Goal: Task Accomplishment & Management: Manage account settings

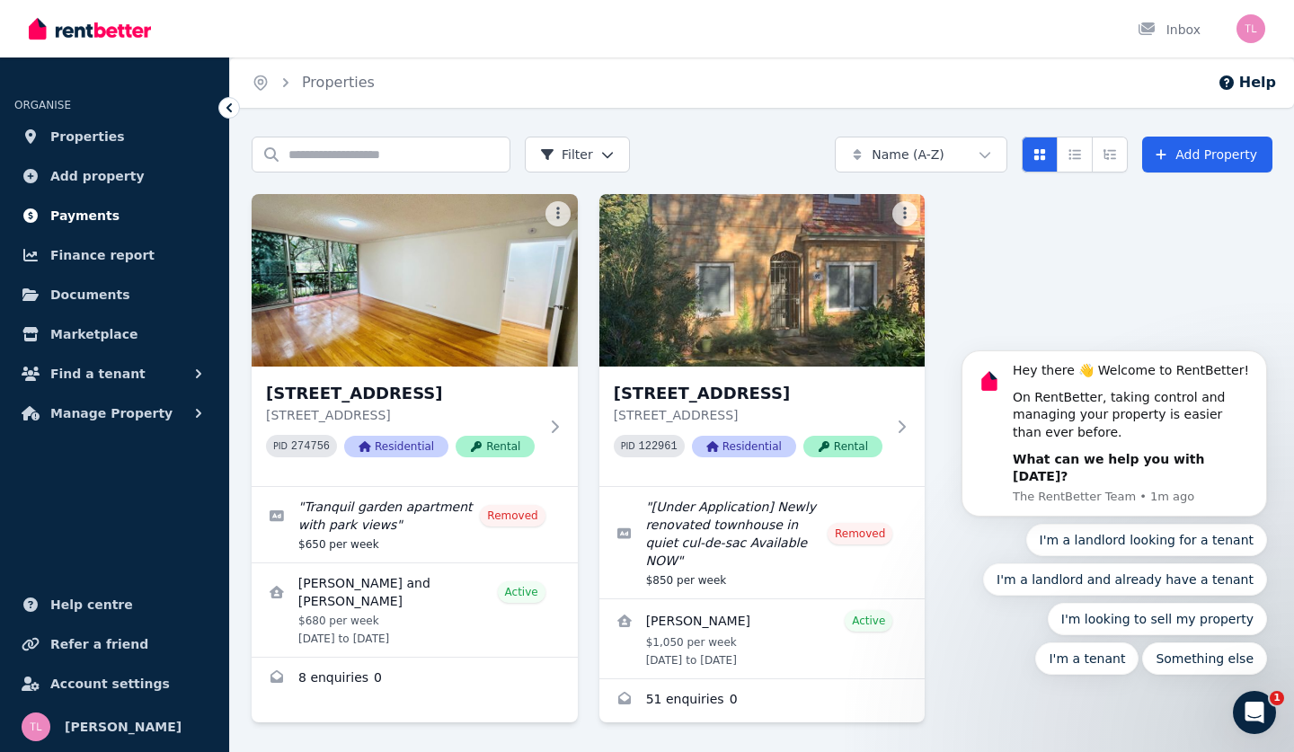
click at [86, 213] on span "Payments" at bounding box center [84, 216] width 69 height 22
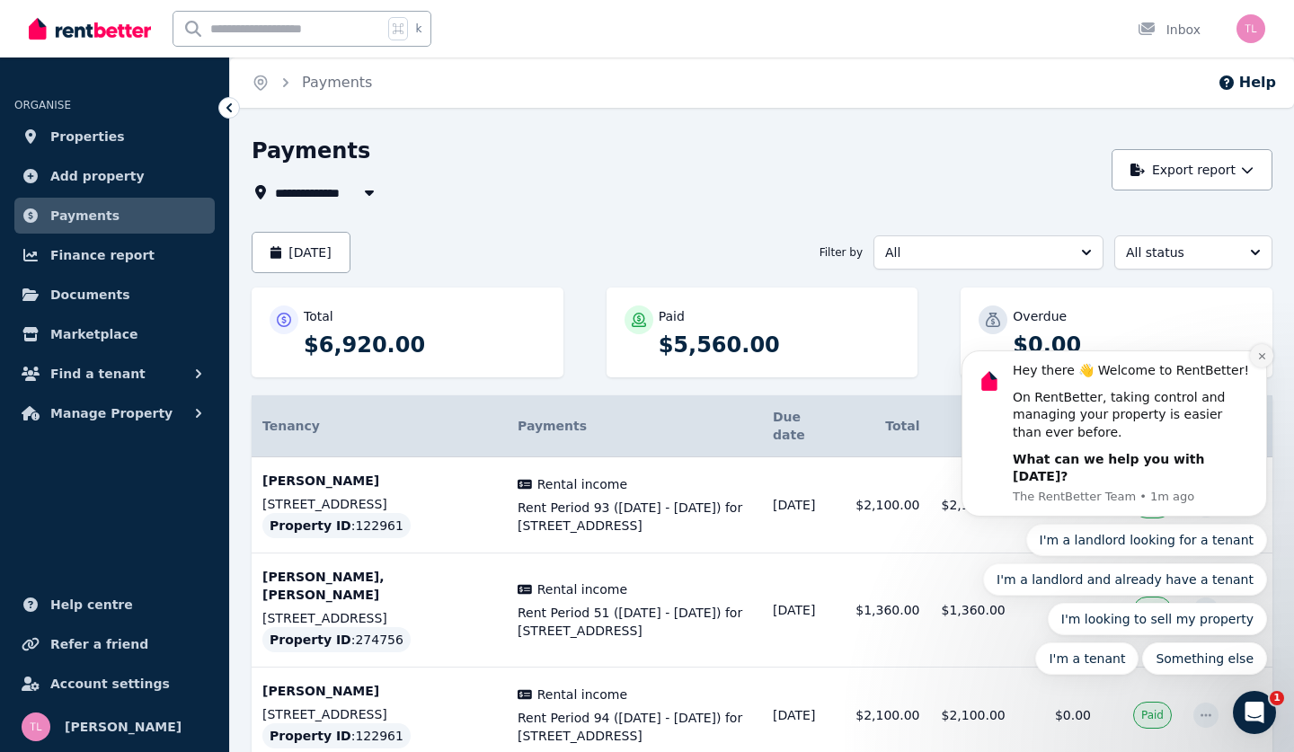
click at [1258, 361] on icon "Dismiss notification" at bounding box center [1262, 356] width 10 height 10
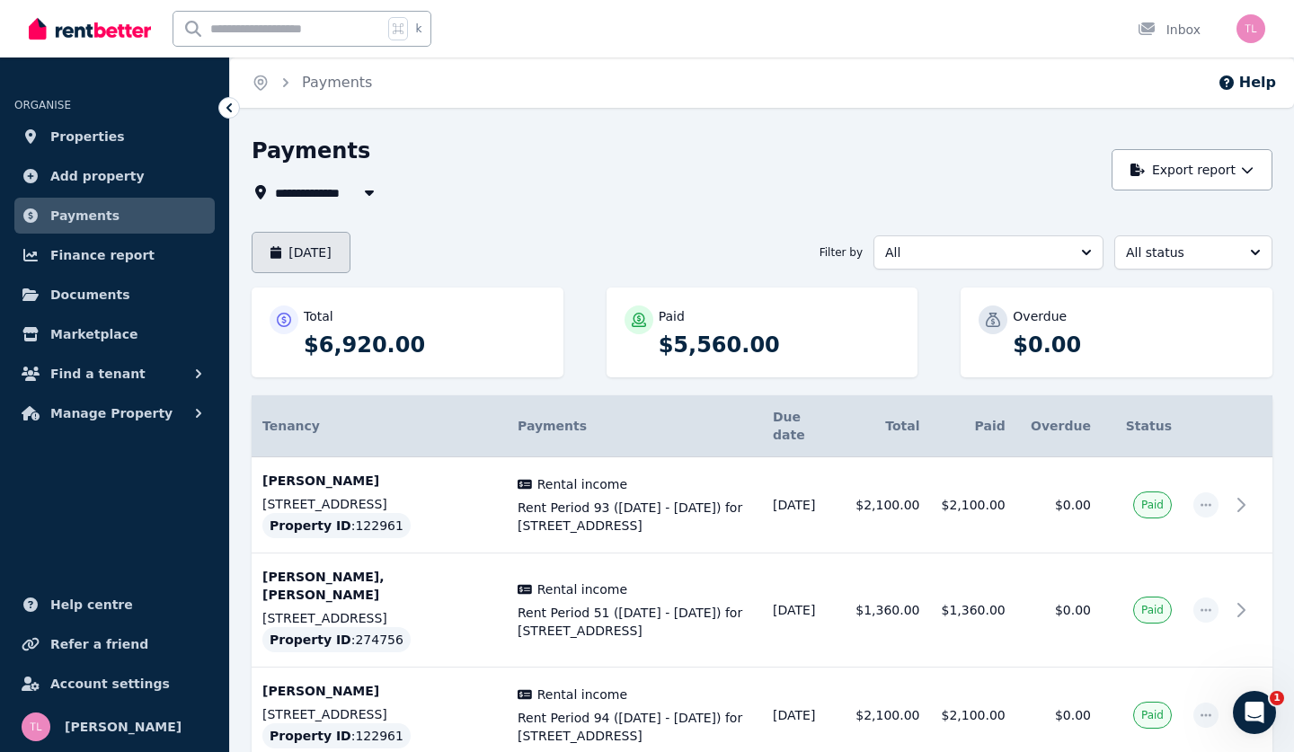
click at [350, 243] on button "August 2025" at bounding box center [301, 252] width 99 height 41
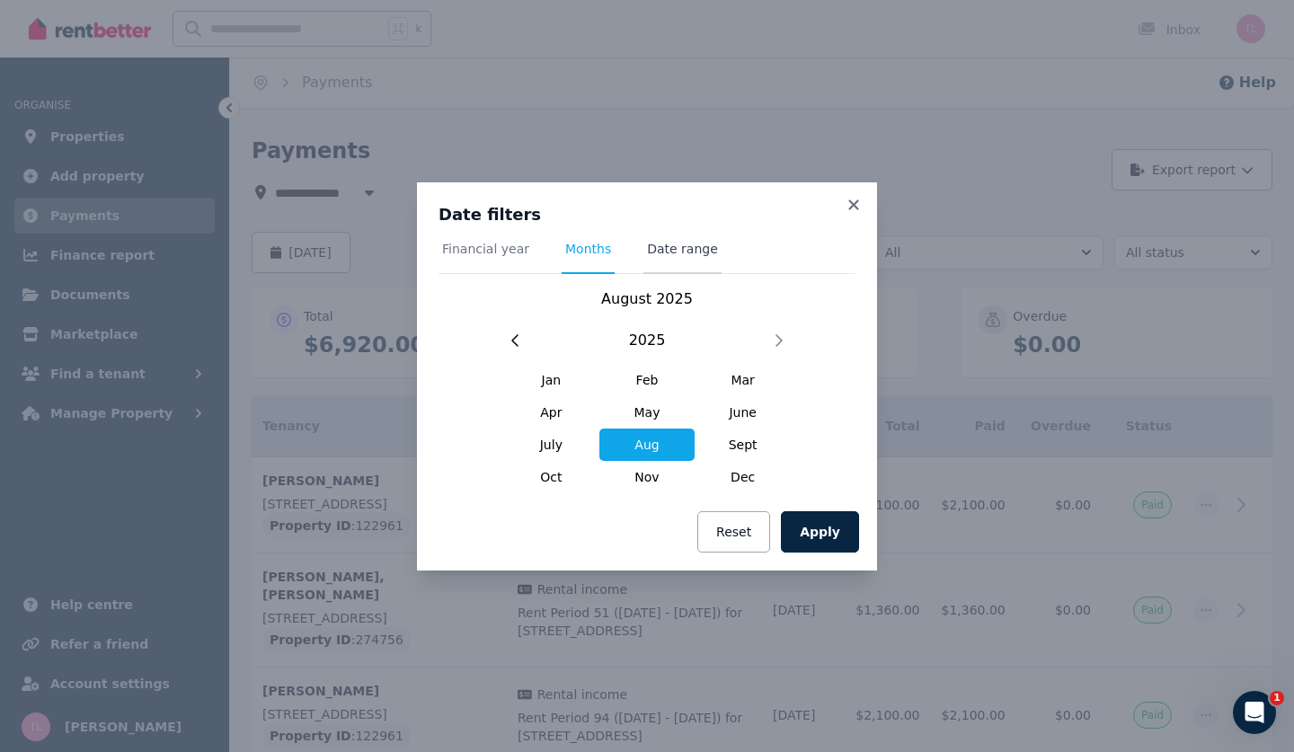
click at [658, 247] on span "Date range" at bounding box center [682, 249] width 71 height 18
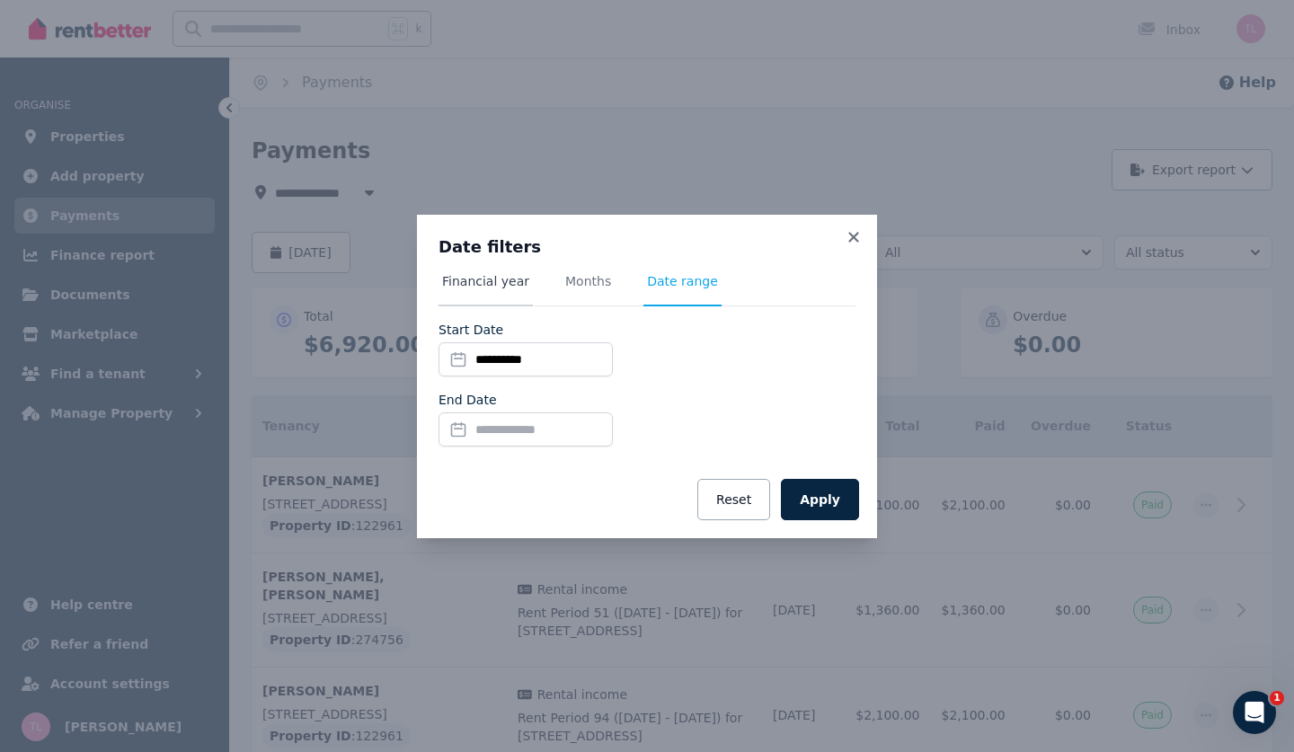
click at [490, 276] on span "Financial year" at bounding box center [485, 281] width 87 height 18
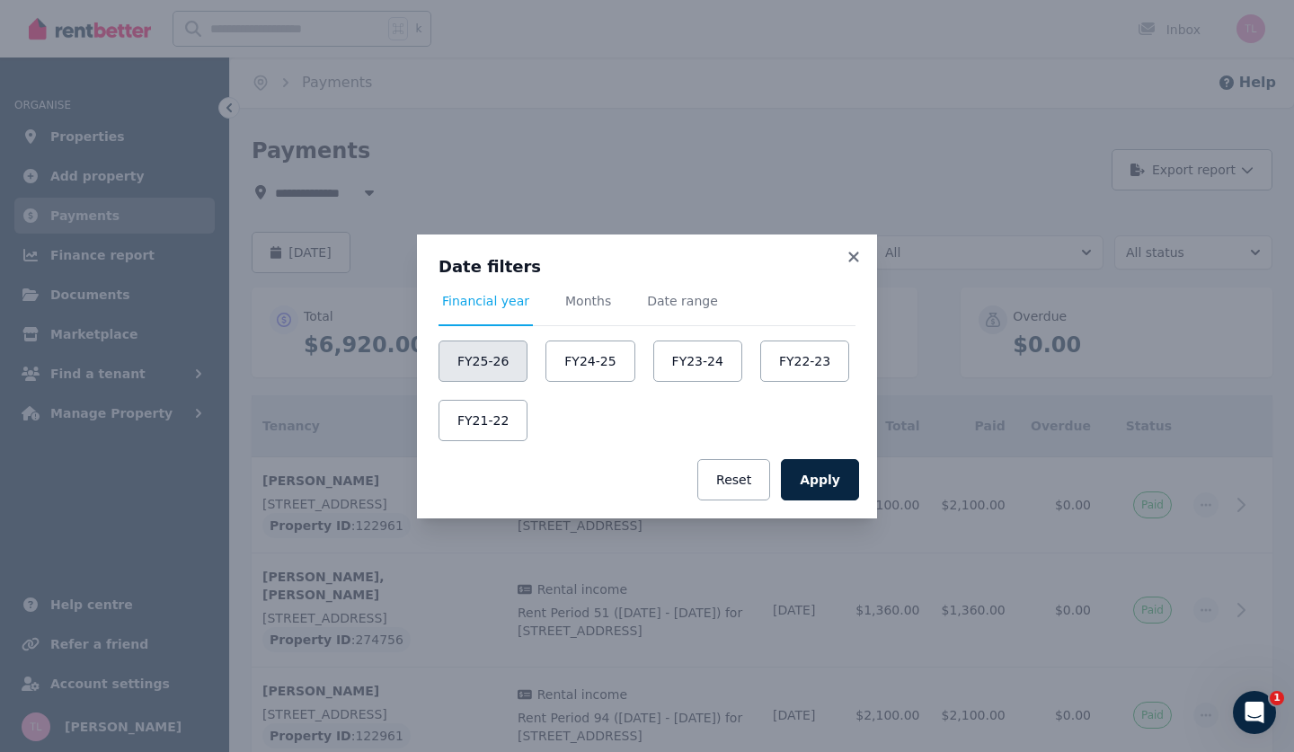
click at [479, 367] on button "FY25-26" at bounding box center [482, 360] width 89 height 41
click at [833, 481] on button "Apply" at bounding box center [820, 479] width 78 height 41
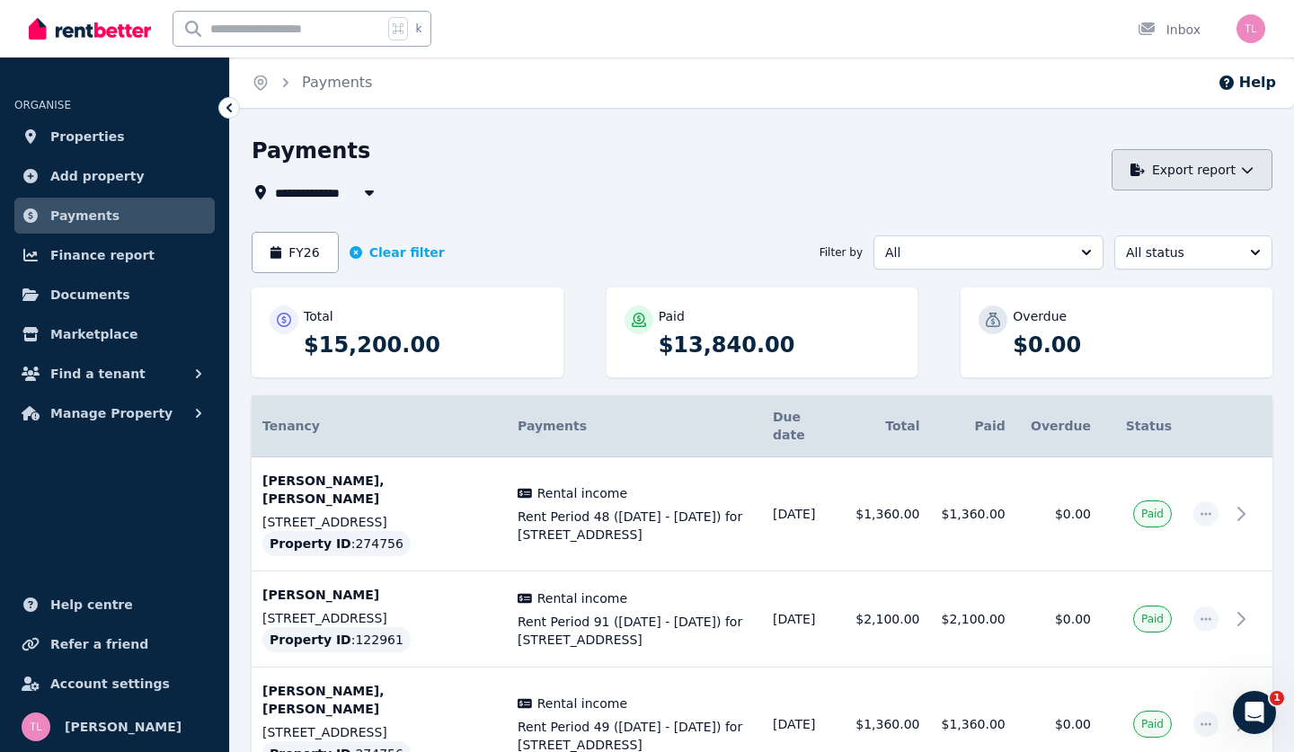
click at [1172, 172] on button "Export report" at bounding box center [1191, 169] width 161 height 41
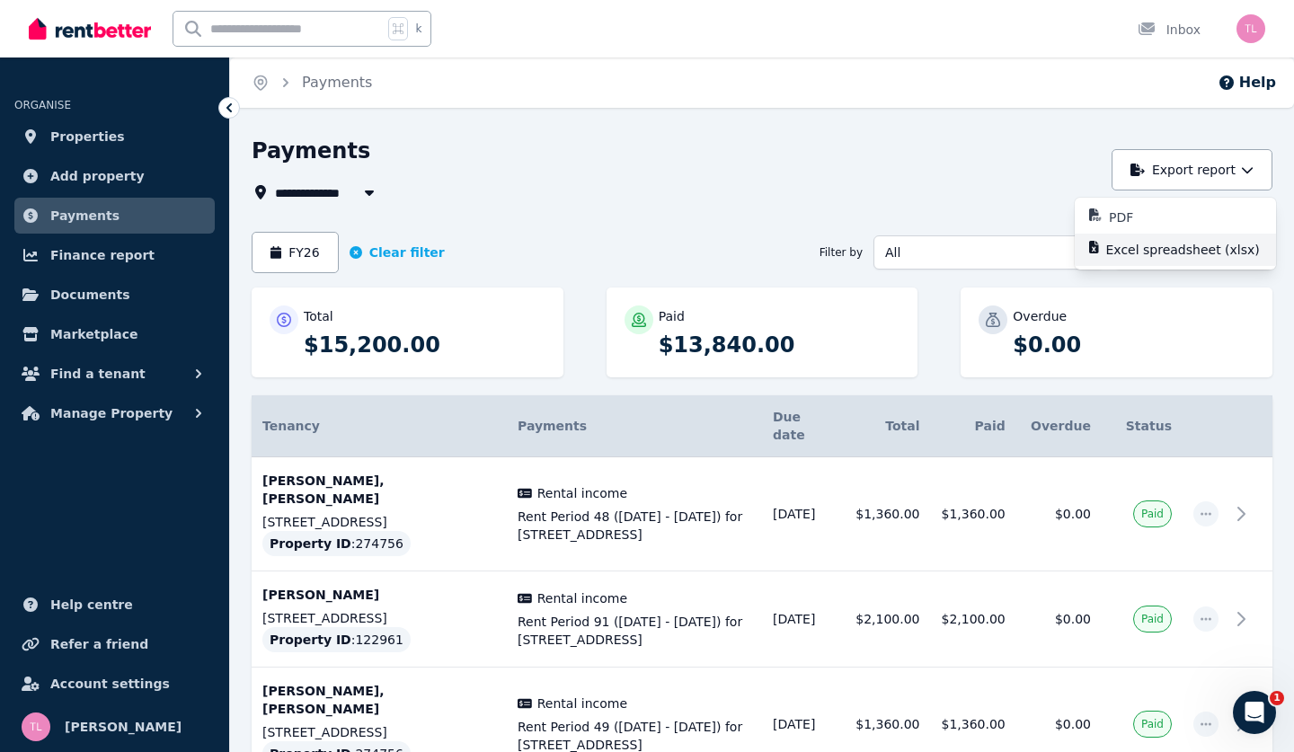
click at [1130, 253] on p "Excel spreadsheet (xlsx)" at bounding box center [1190, 250] width 168 height 18
click at [102, 256] on span "Finance report" at bounding box center [102, 255] width 104 height 22
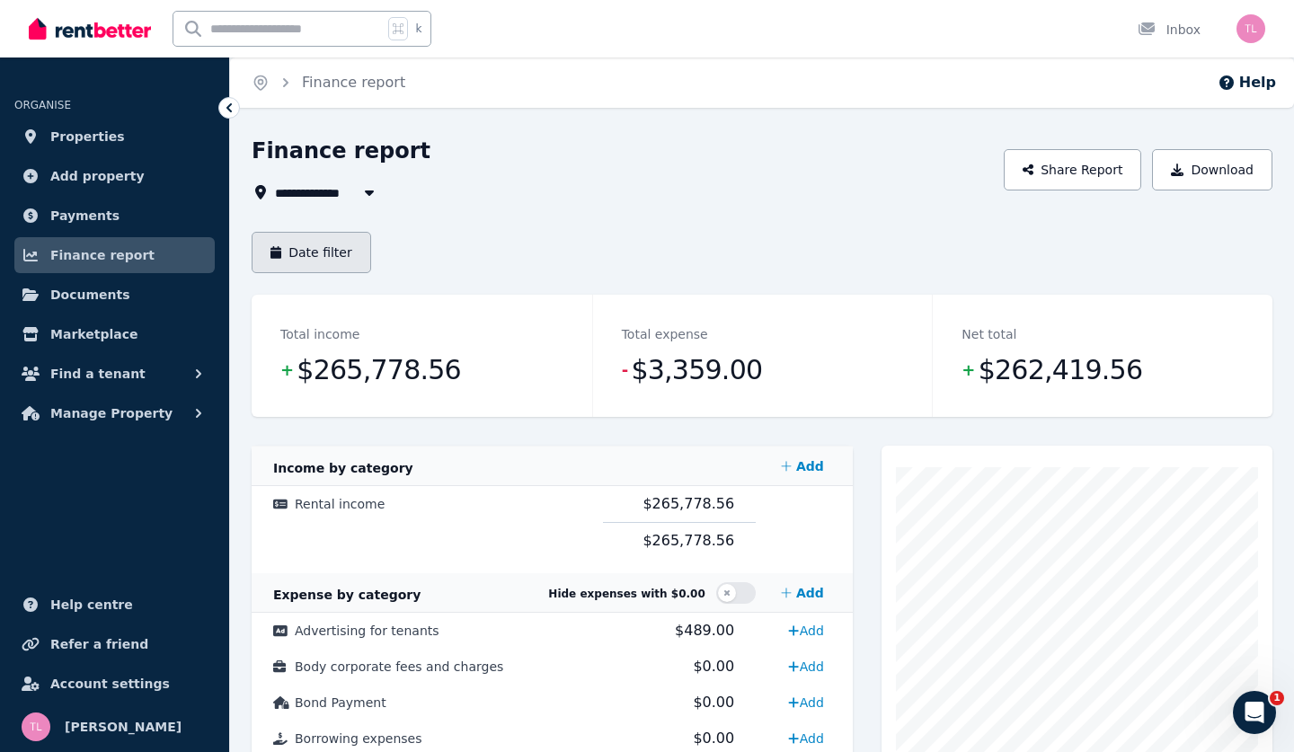
click at [321, 252] on button "Date filter" at bounding box center [311, 252] width 119 height 41
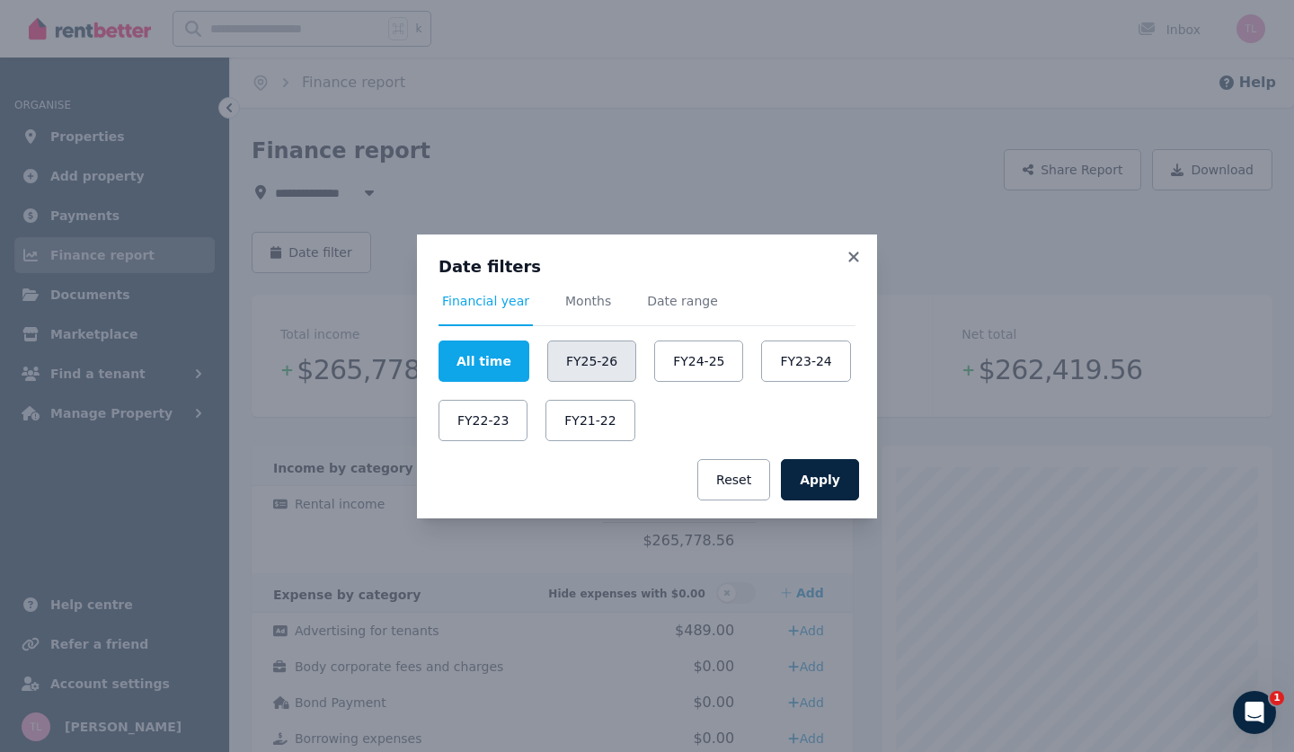
click at [583, 374] on button "FY25-26" at bounding box center [591, 360] width 89 height 41
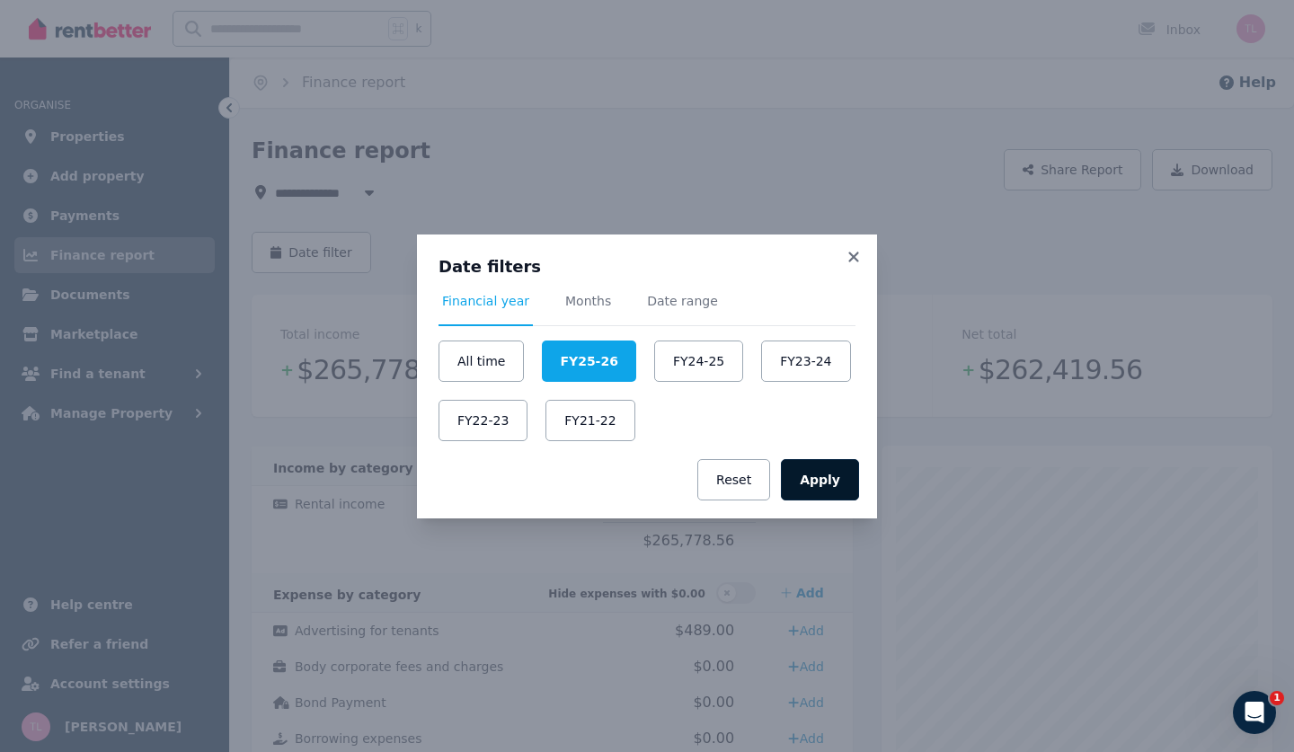
click at [818, 486] on button "Apply" at bounding box center [820, 479] width 78 height 41
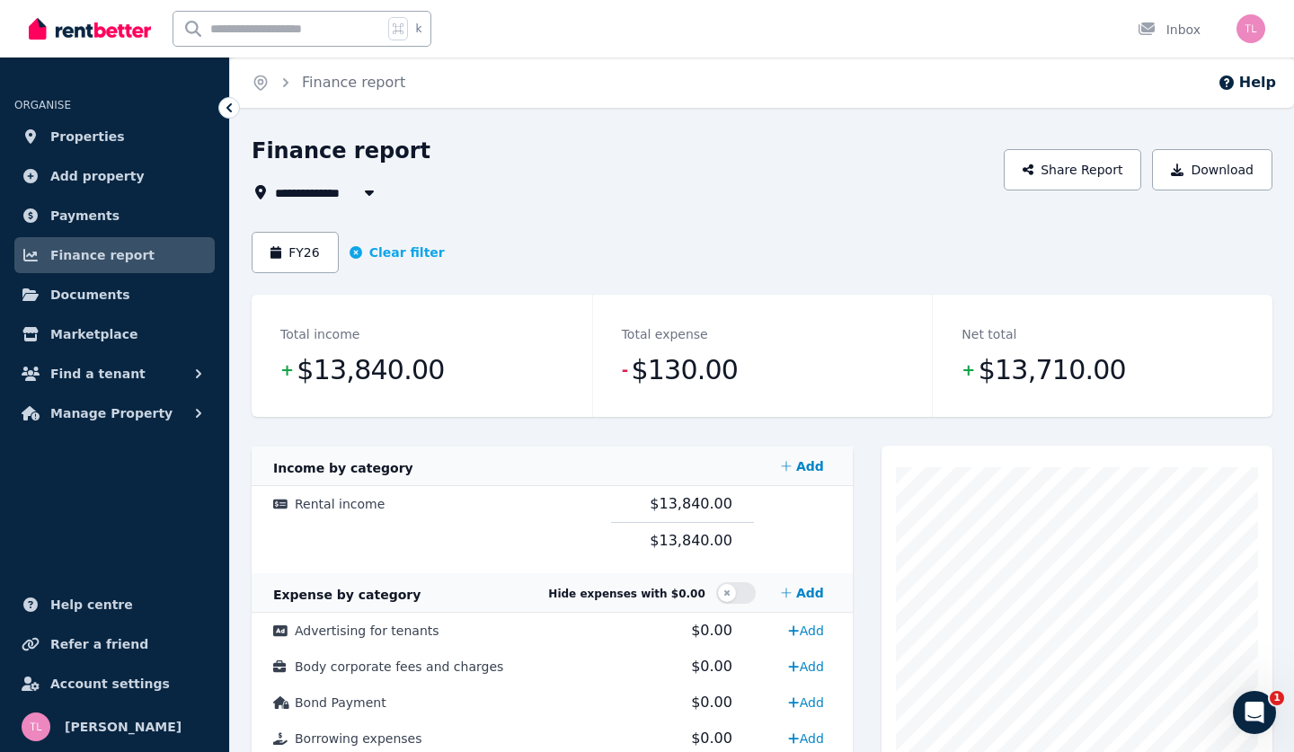
click at [881, 539] on div at bounding box center [1076, 656] width 391 height 420
click at [100, 305] on link "Documents" at bounding box center [114, 295] width 200 height 36
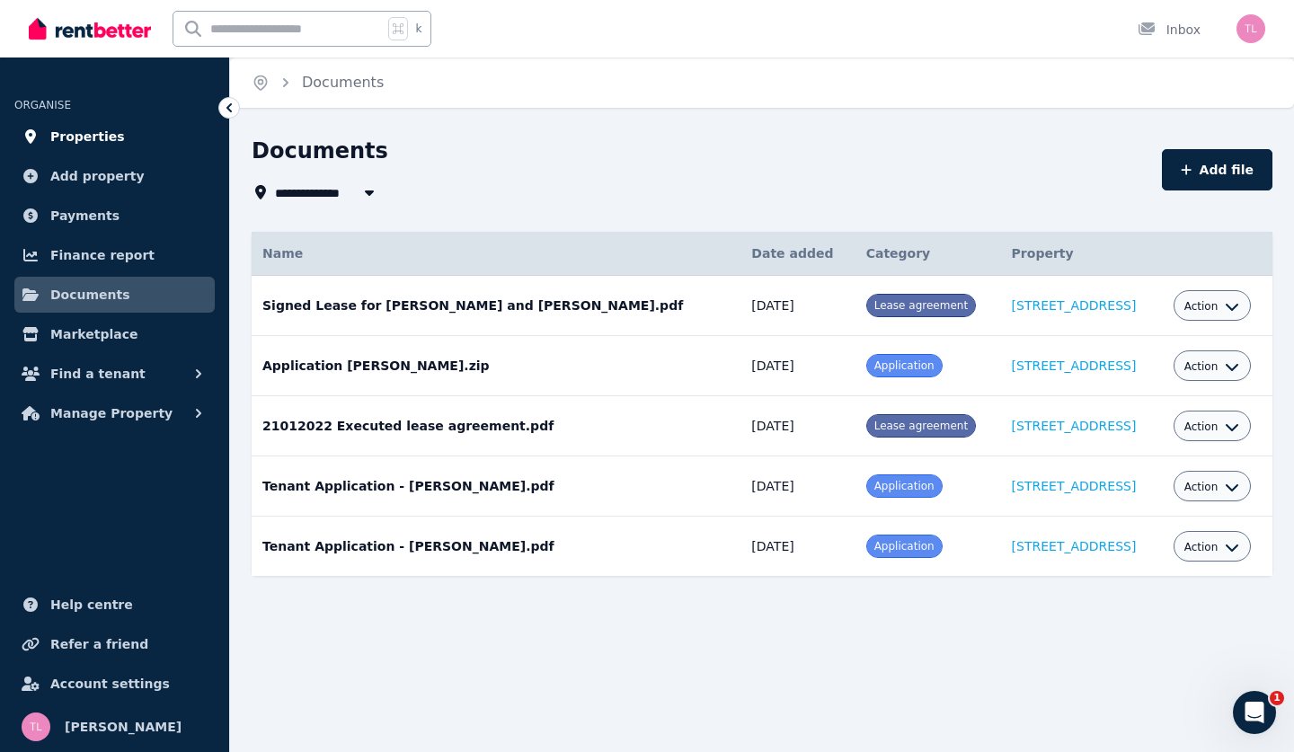
click at [92, 138] on span "Properties" at bounding box center [87, 137] width 75 height 22
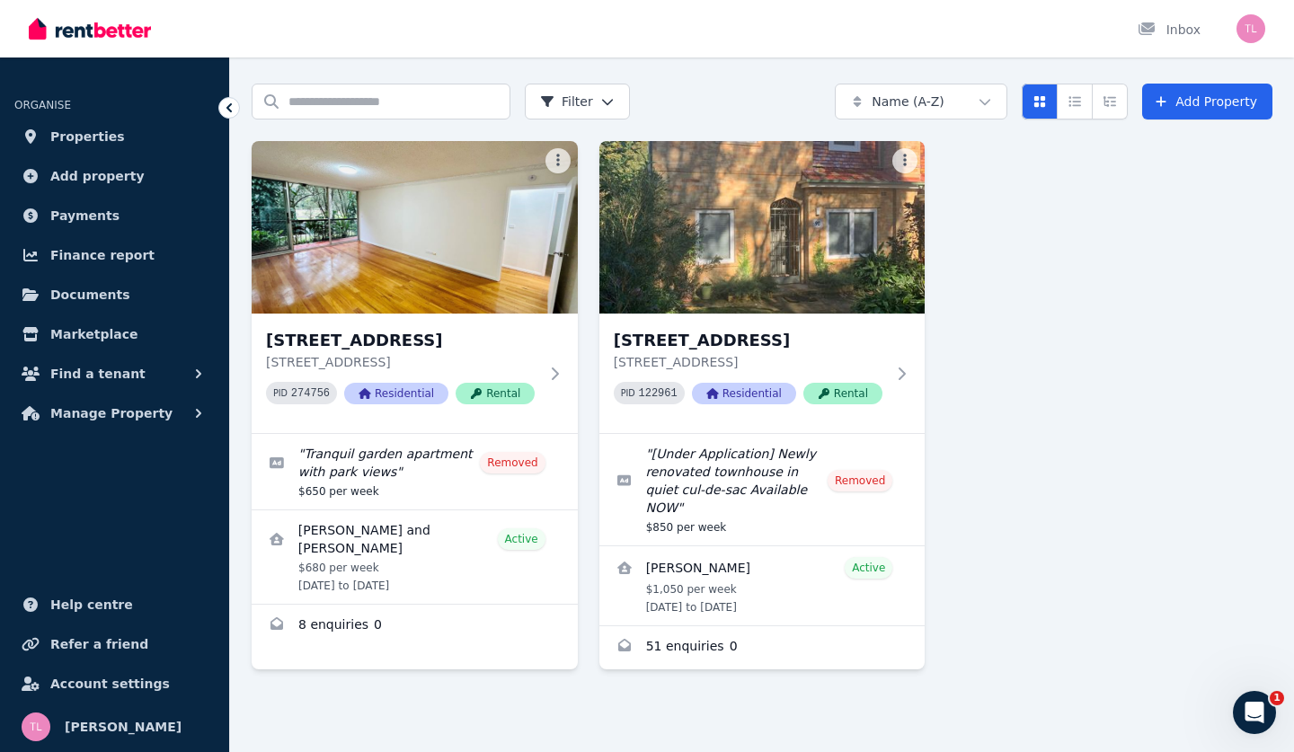
scroll to position [75, 0]
click at [87, 686] on span "Account settings" at bounding box center [109, 684] width 119 height 22
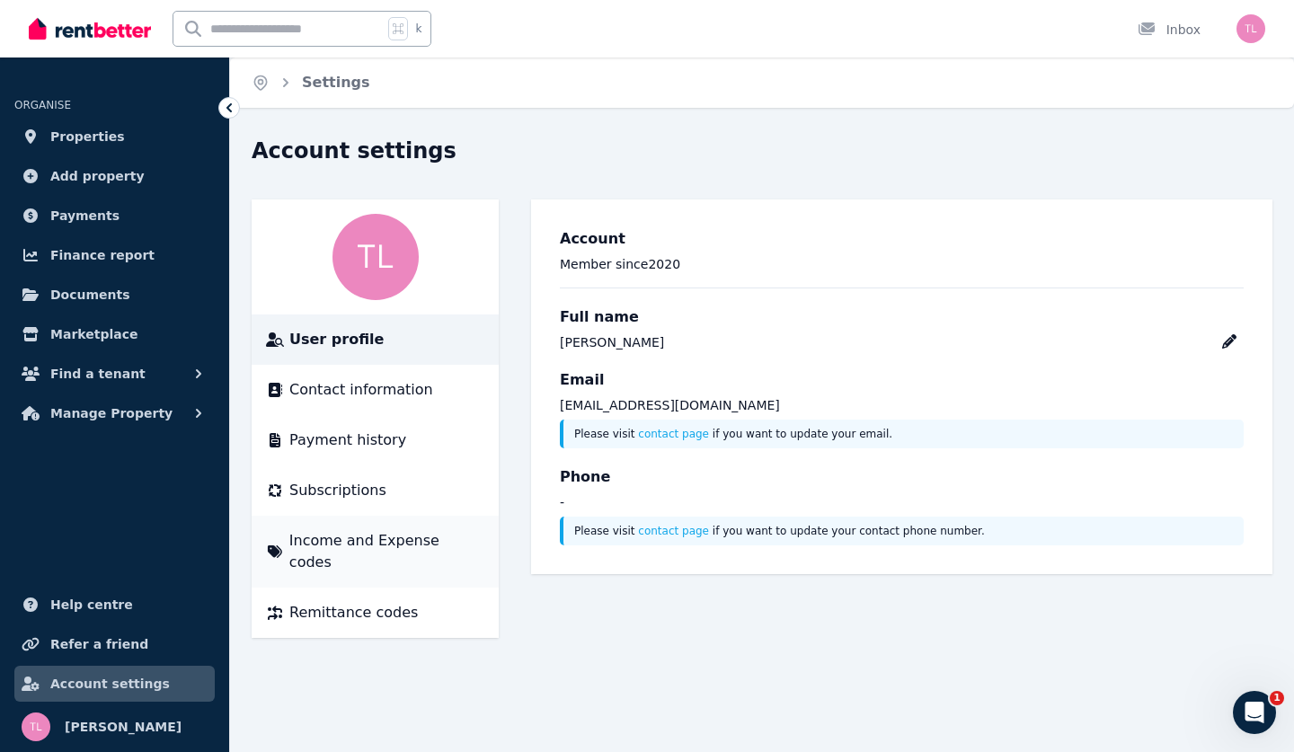
click at [343, 538] on span "Income and Expense codes" at bounding box center [386, 551] width 195 height 43
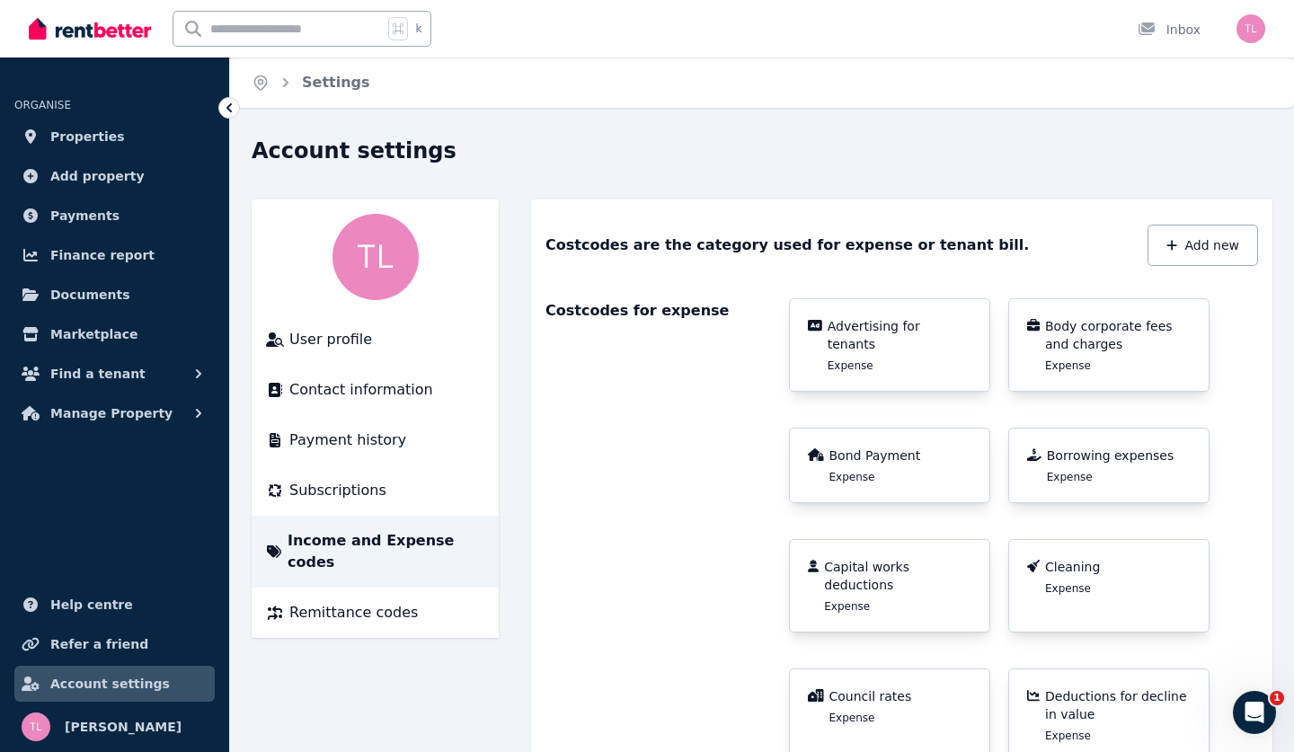
click at [1243, 36] on img "button" at bounding box center [1250, 28] width 29 height 29
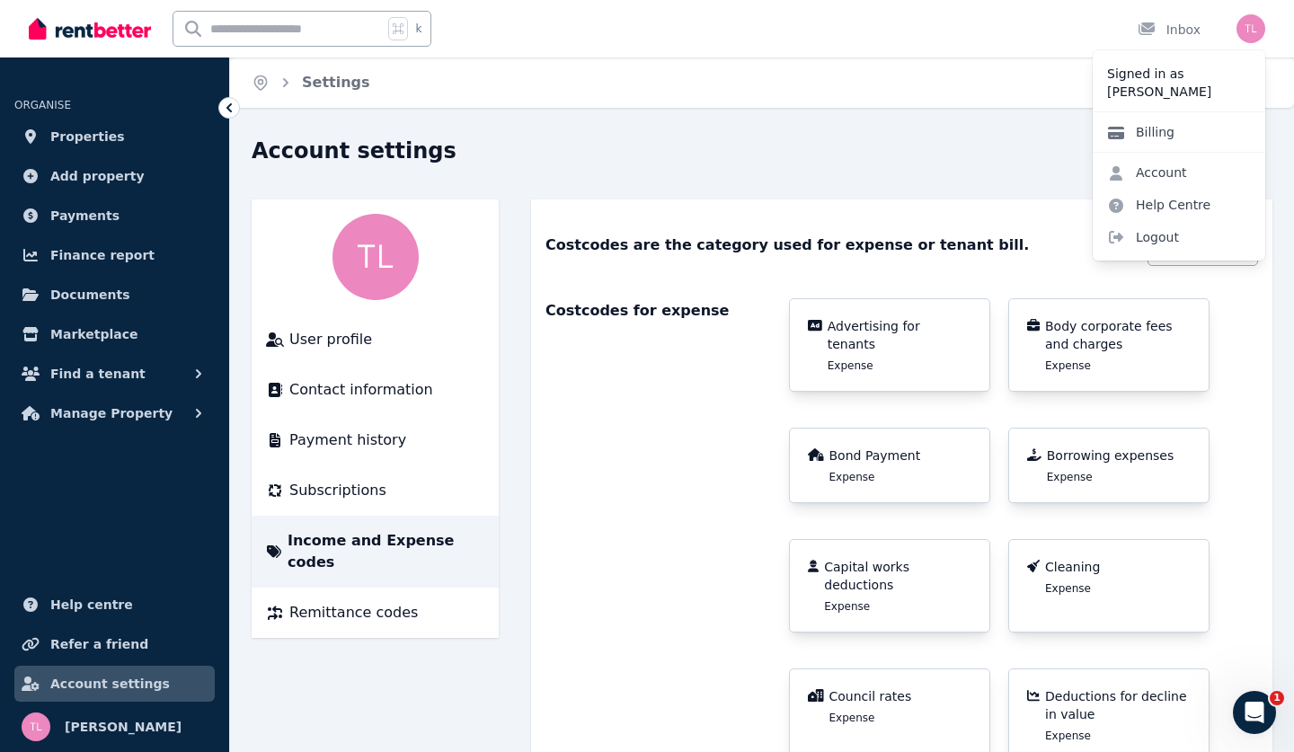
click at [1150, 132] on link "Billing" at bounding box center [1140, 132] width 96 height 32
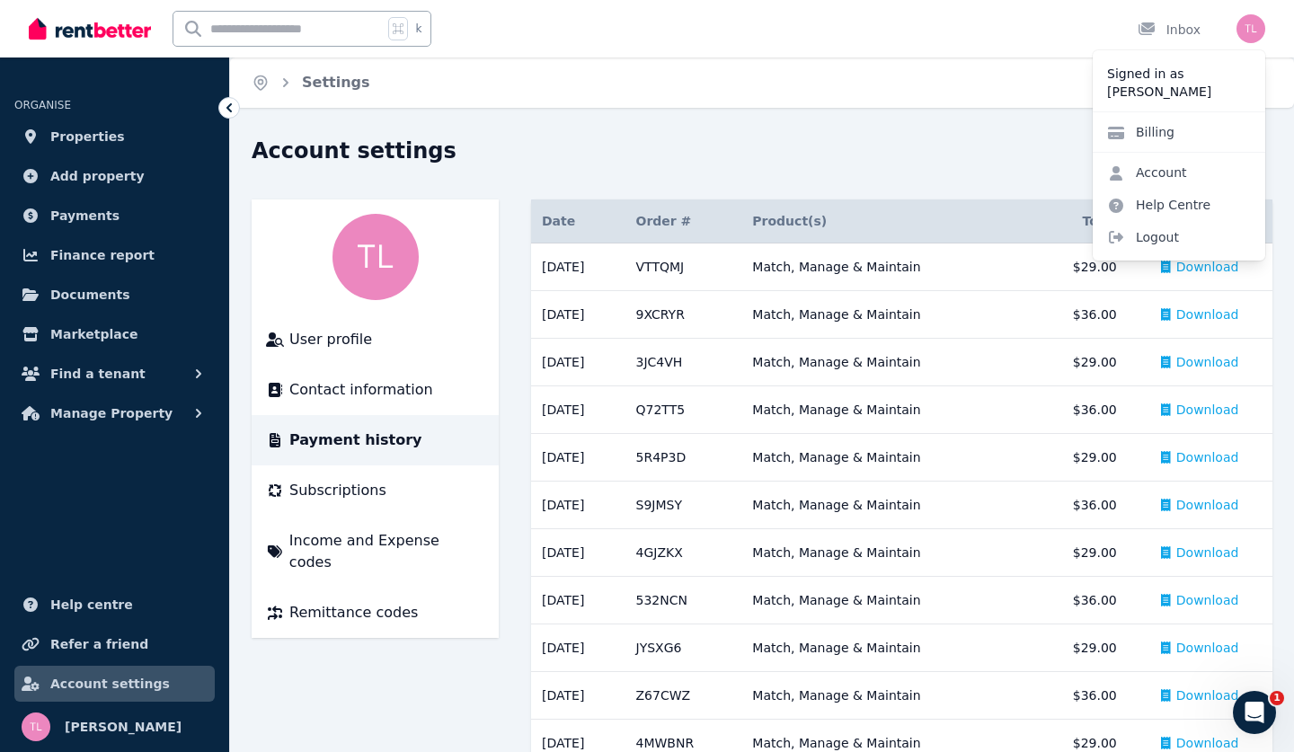
click at [1068, 84] on div "Home Settings" at bounding box center [762, 82] width 1064 height 50
click at [900, 146] on div "Account settings" at bounding box center [757, 154] width 1010 height 34
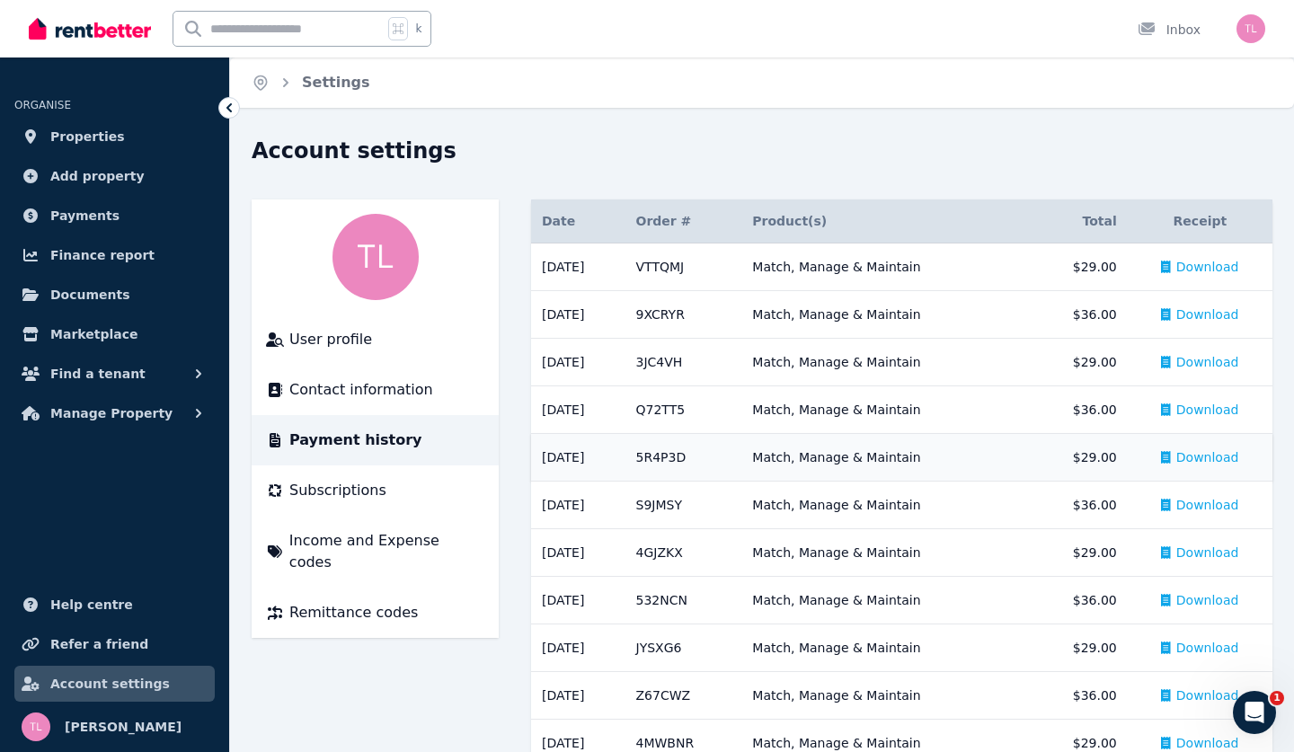
click at [1207, 452] on span "Download" at bounding box center [1207, 457] width 63 height 18
click at [1201, 508] on span "Download" at bounding box center [1207, 505] width 63 height 18
click at [1194, 555] on span "Download" at bounding box center [1207, 552] width 63 height 18
click at [1197, 559] on span "Download" at bounding box center [1207, 552] width 63 height 18
click at [1194, 599] on span "Download" at bounding box center [1207, 600] width 63 height 18
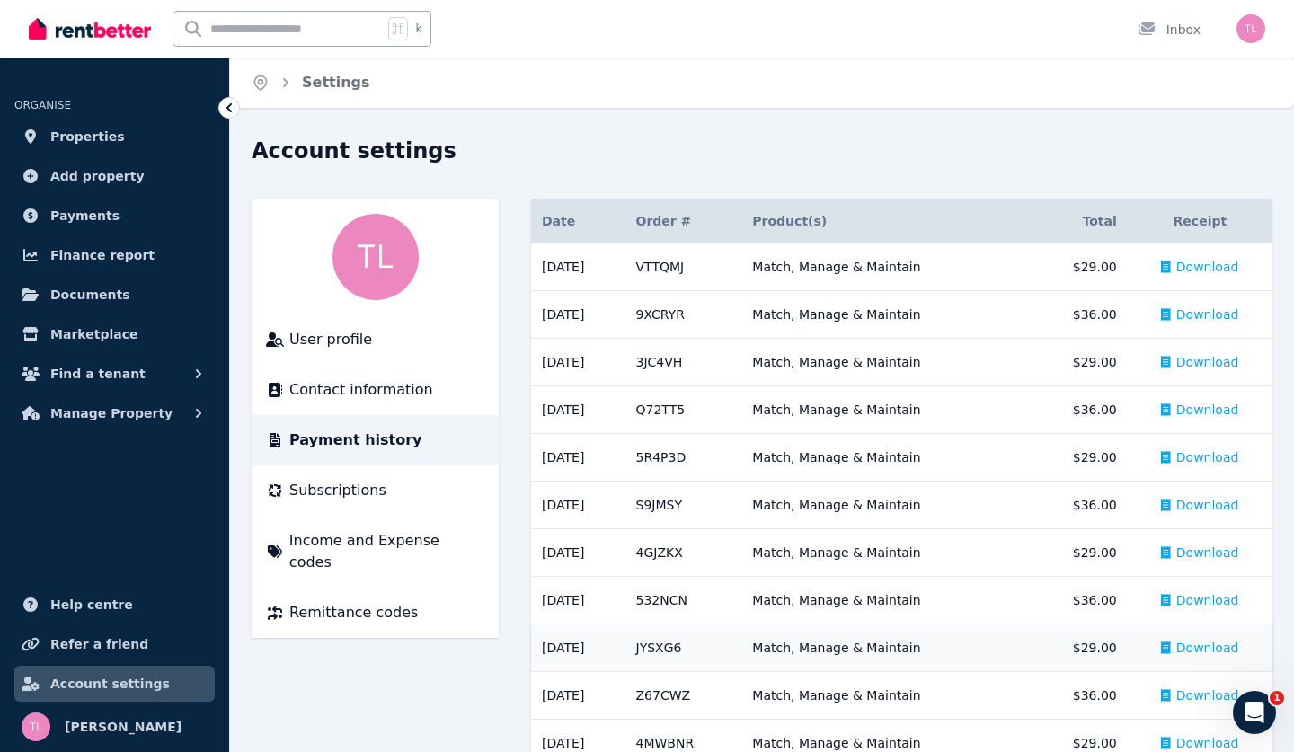
click at [1195, 645] on span "Download" at bounding box center [1207, 648] width 63 height 18
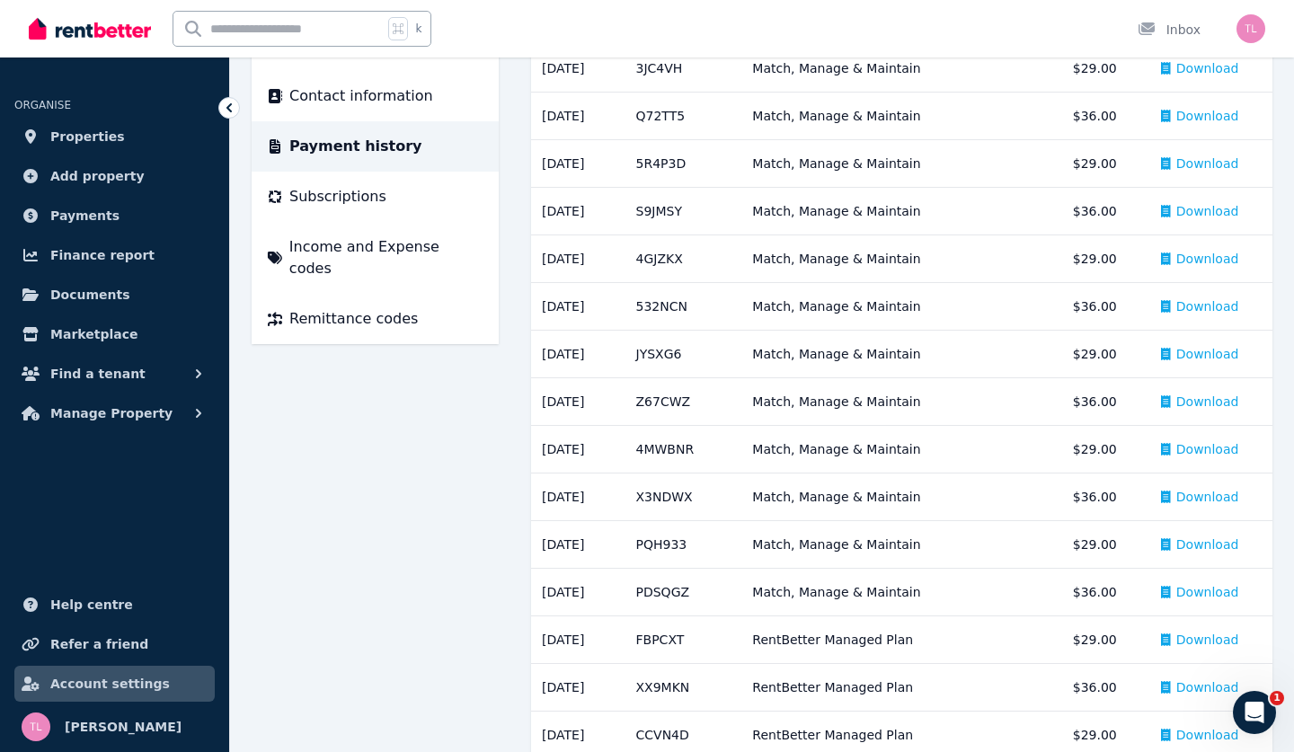
scroll to position [252, 0]
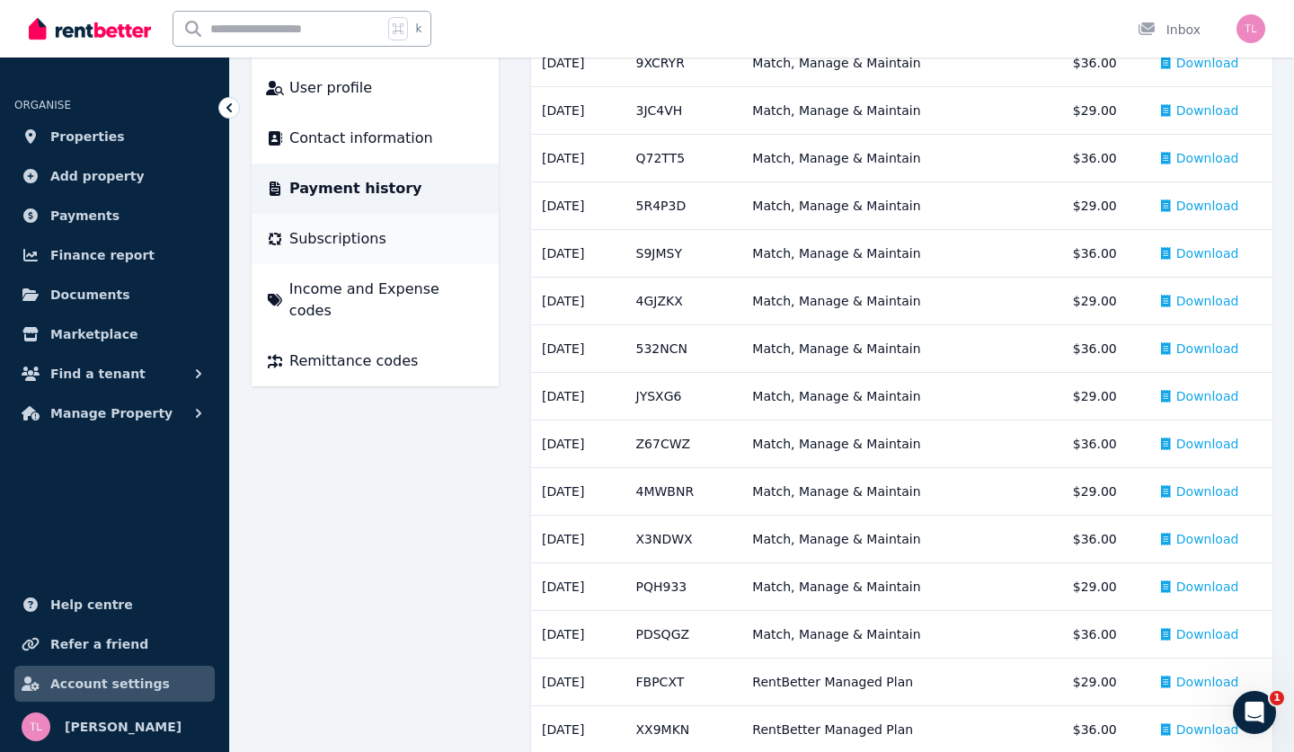
click at [311, 243] on span "Subscriptions" at bounding box center [337, 239] width 97 height 22
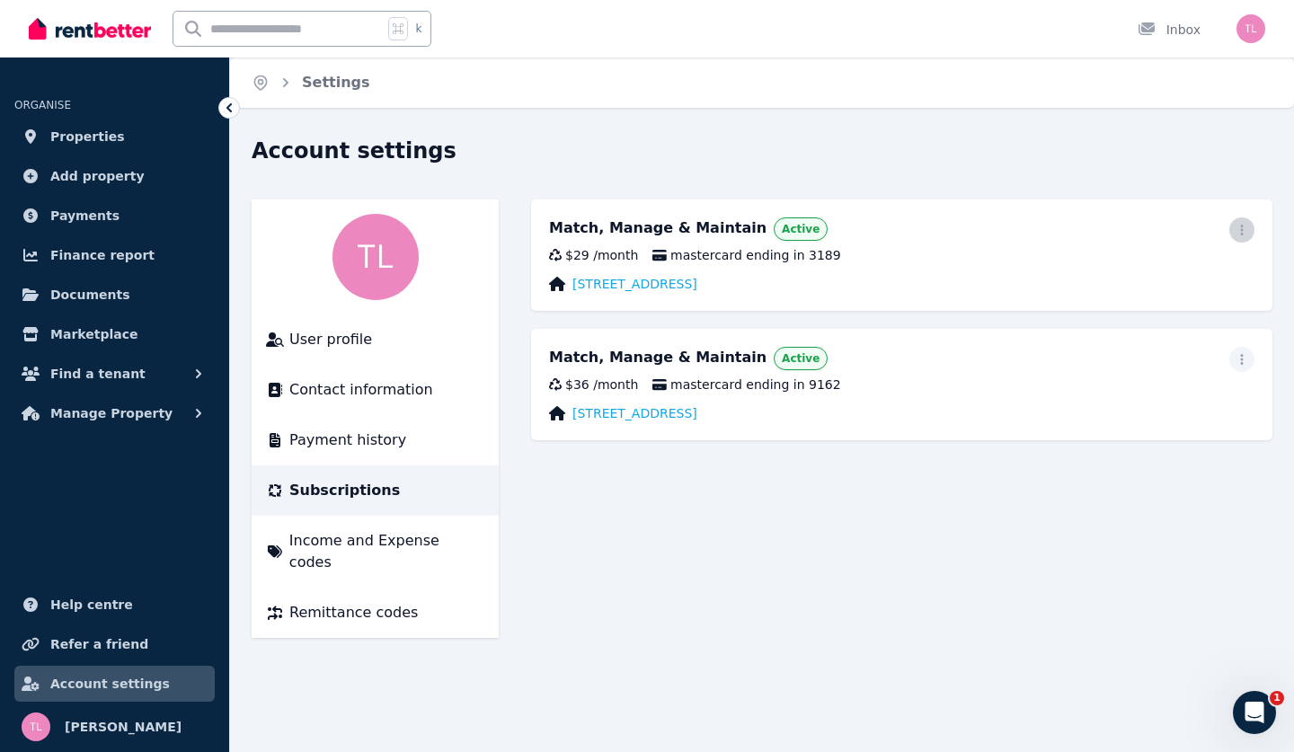
click at [1246, 230] on icon "button" at bounding box center [1241, 230] width 14 height 13
click at [1053, 401] on div "Match, Manage & Maintain Active $36 / month mastercard ending in 9162 90 Centen…" at bounding box center [901, 384] width 741 height 111
click at [1243, 359] on icon "button" at bounding box center [1241, 359] width 14 height 13
click at [1085, 377] on div "$36 / month mastercard ending in 9162" at bounding box center [901, 384] width 705 height 18
click at [349, 439] on span "Payment history" at bounding box center [347, 440] width 117 height 22
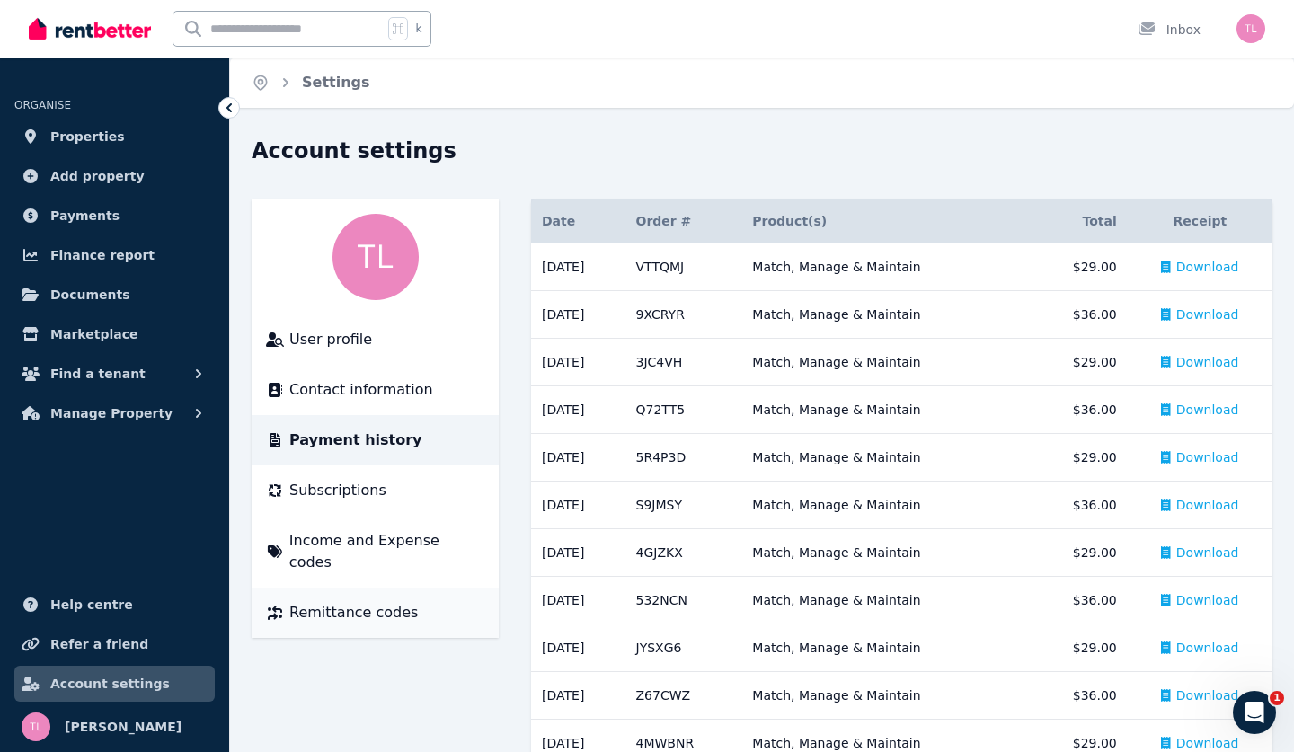
click at [328, 602] on span "Remittance codes" at bounding box center [353, 613] width 128 height 22
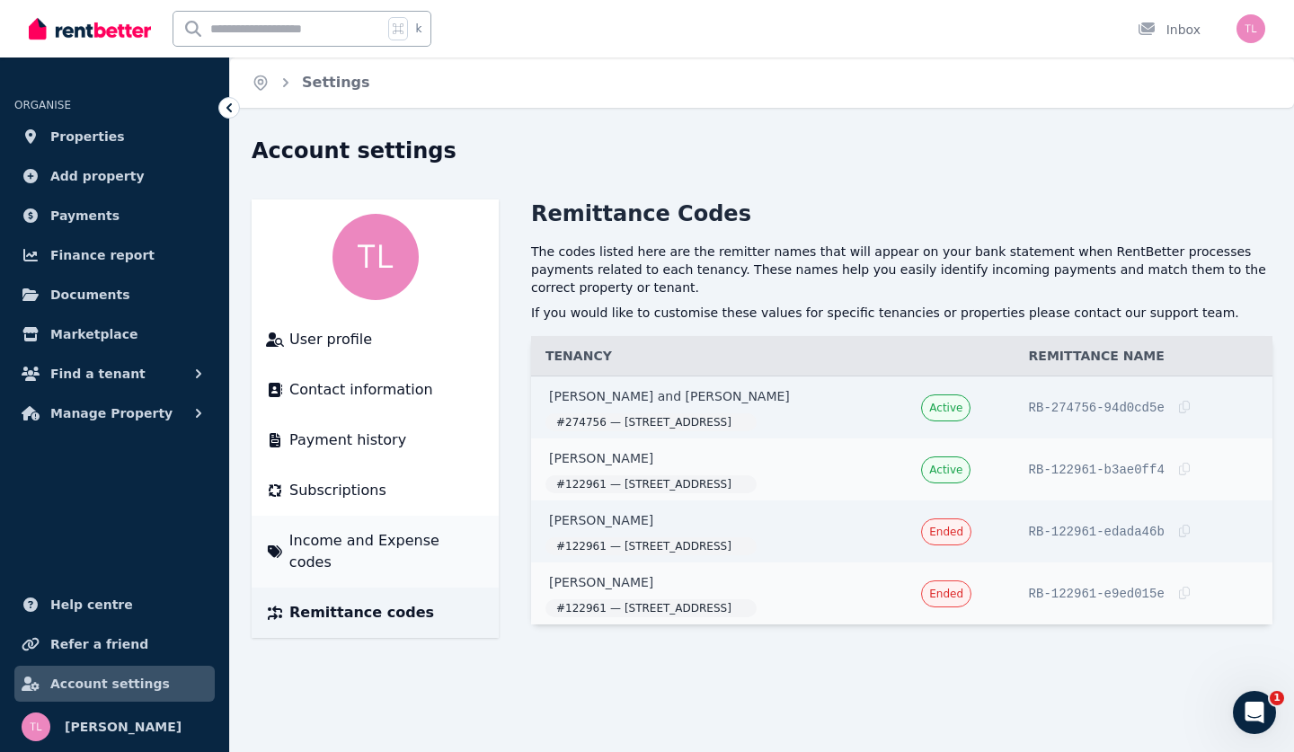
click at [336, 538] on span "Income and Expense codes" at bounding box center [386, 551] width 195 height 43
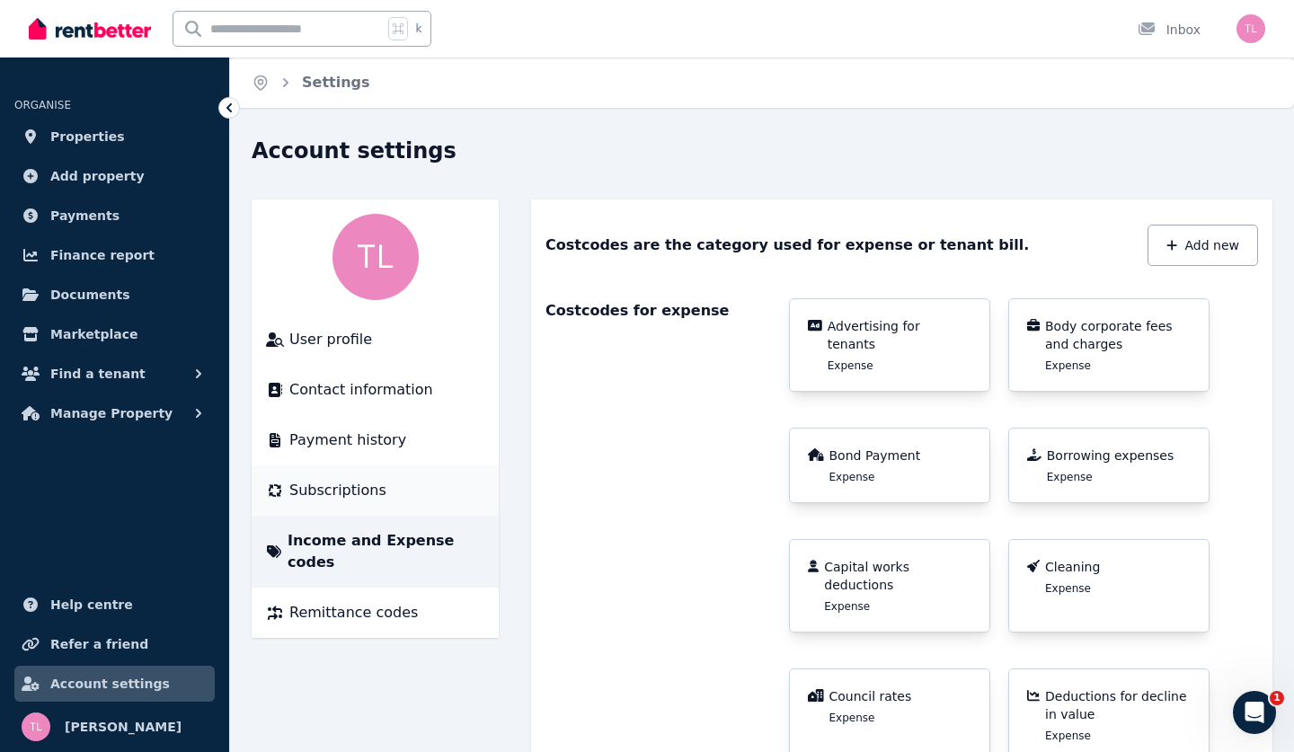
click at [326, 496] on span "Subscriptions" at bounding box center [337, 491] width 97 height 22
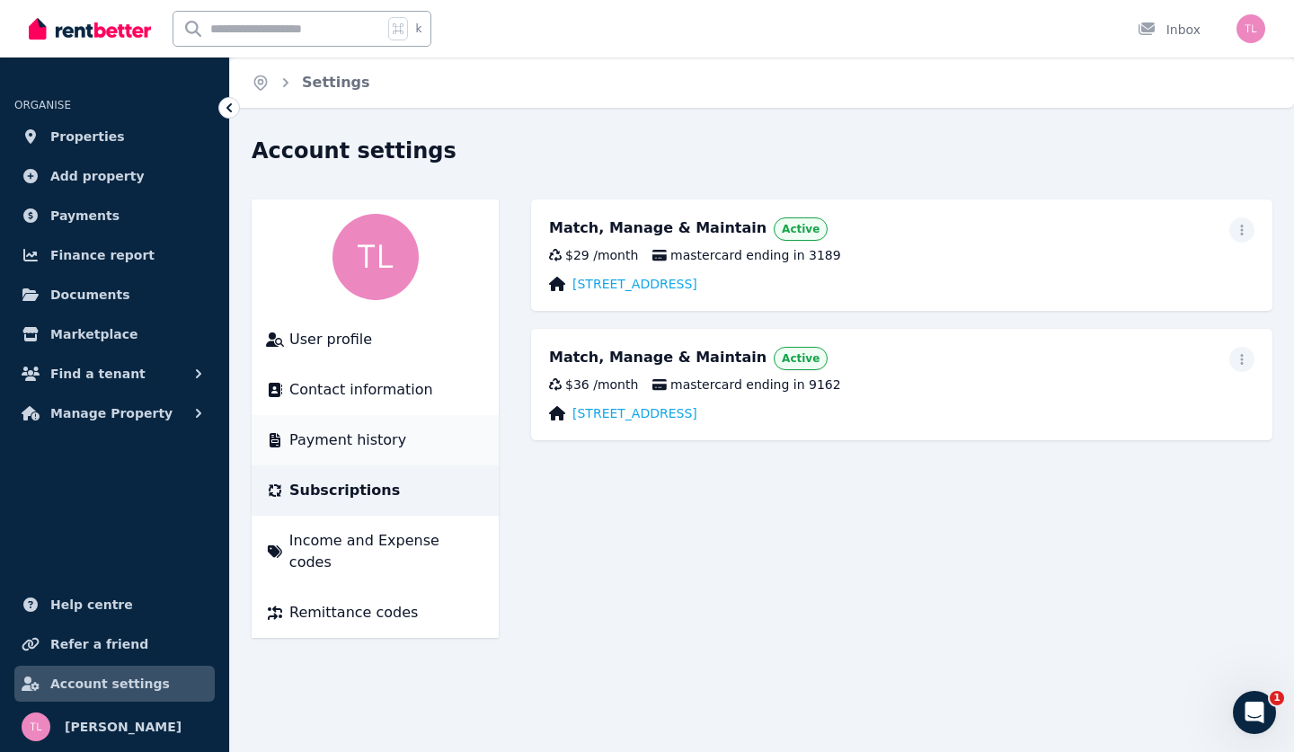
click at [340, 437] on span "Payment history" at bounding box center [347, 440] width 117 height 22
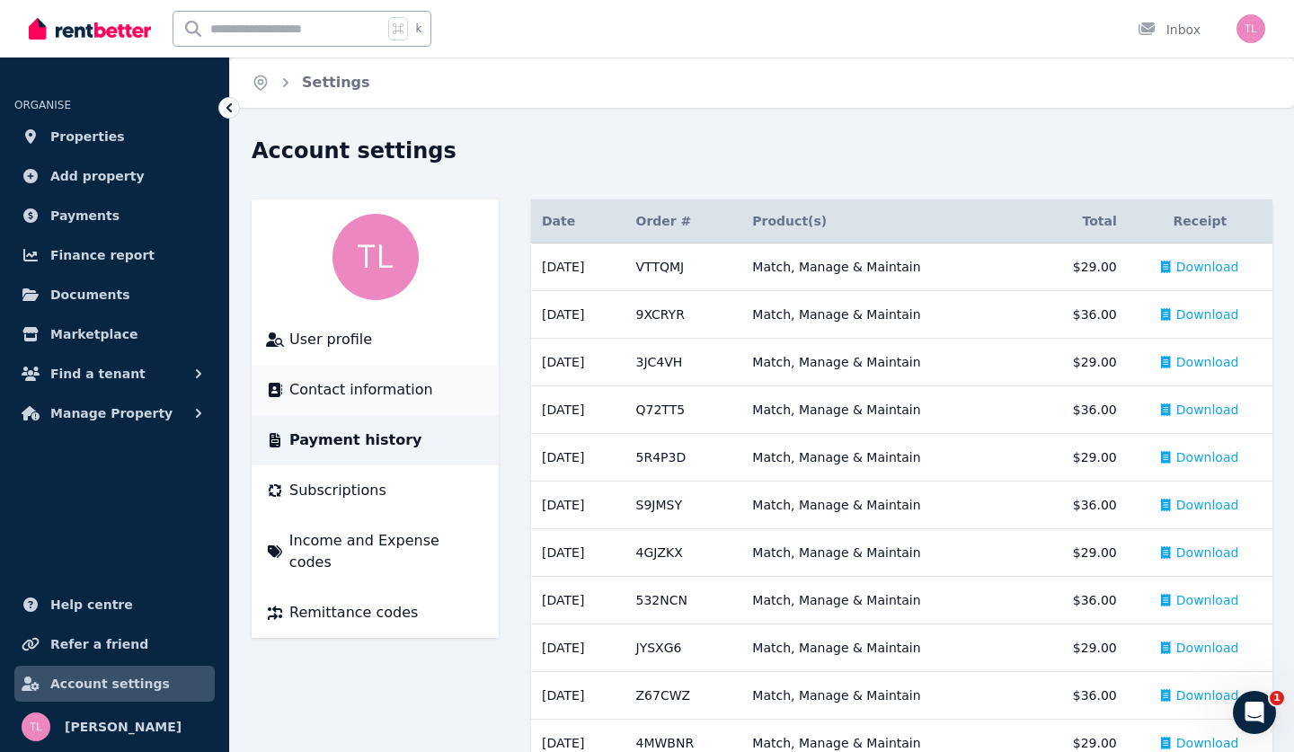
click at [347, 387] on span "Contact information" at bounding box center [361, 390] width 144 height 22
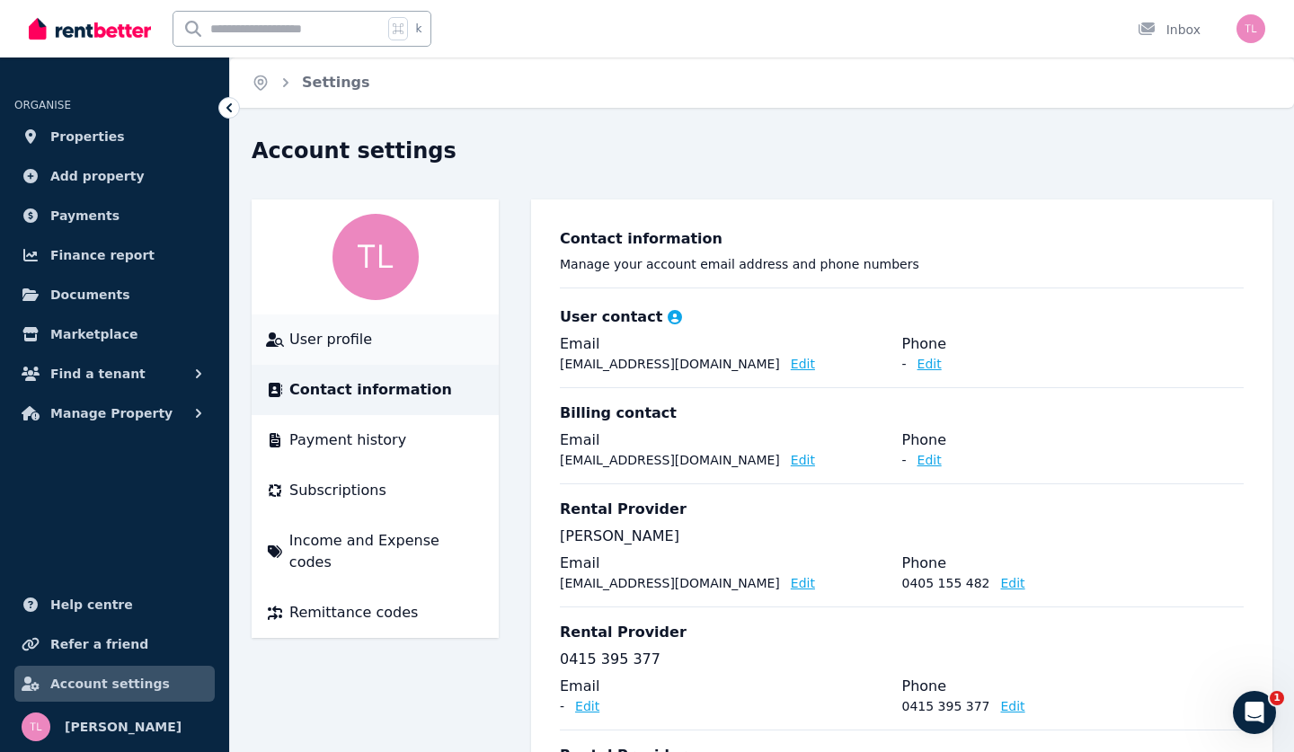
click at [338, 340] on span "User profile" at bounding box center [330, 340] width 83 height 22
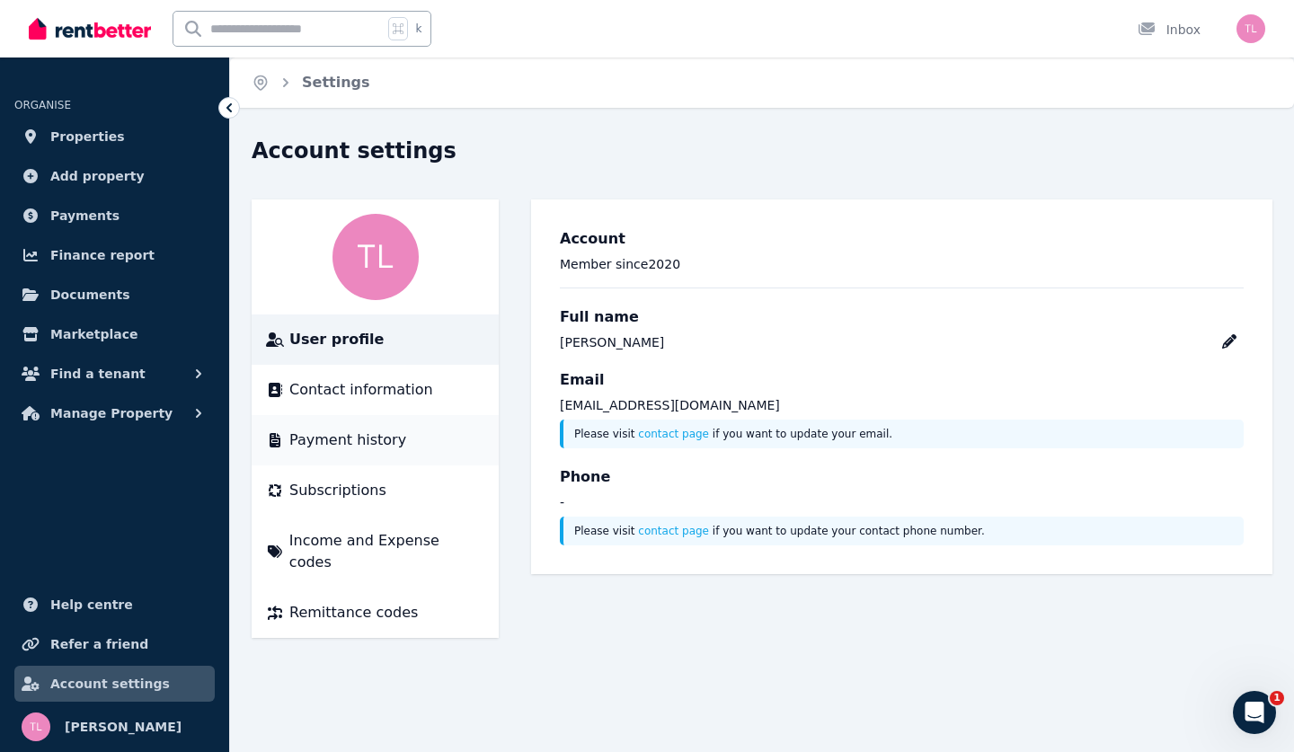
click at [358, 448] on span "Payment history" at bounding box center [347, 440] width 117 height 22
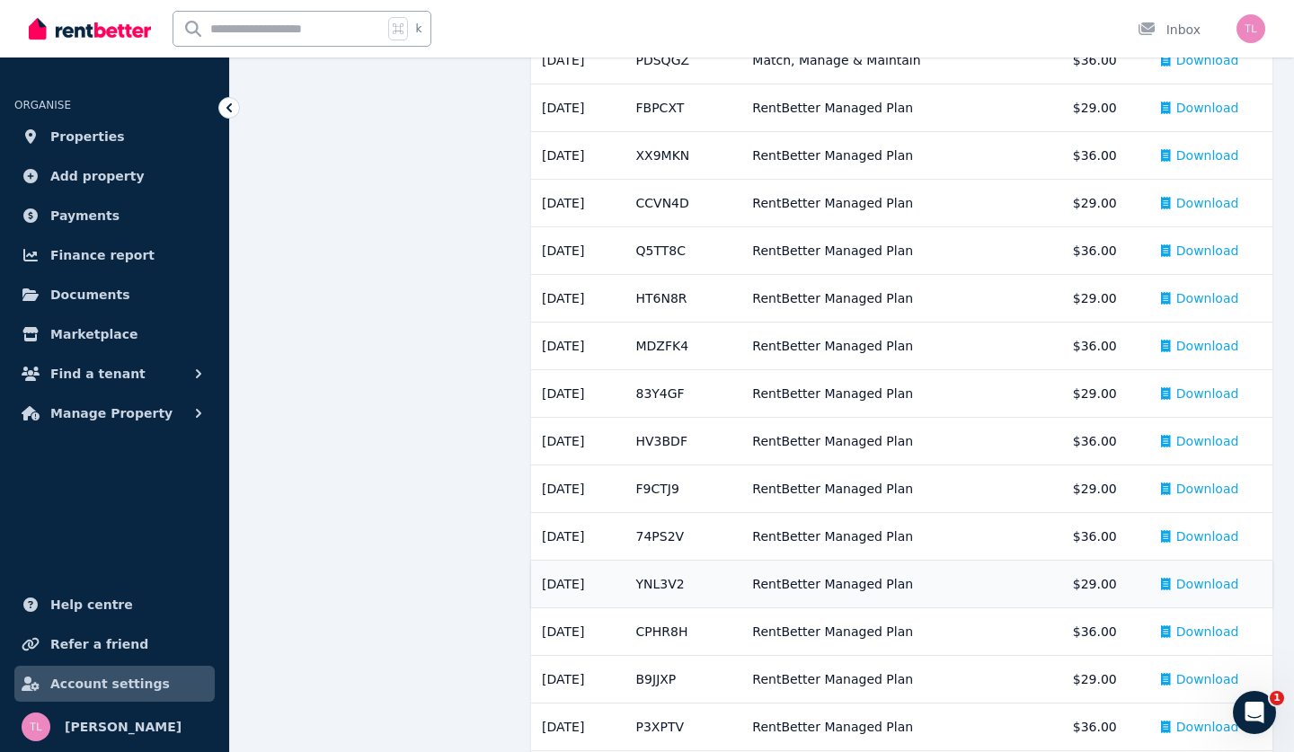
scroll to position [861, 0]
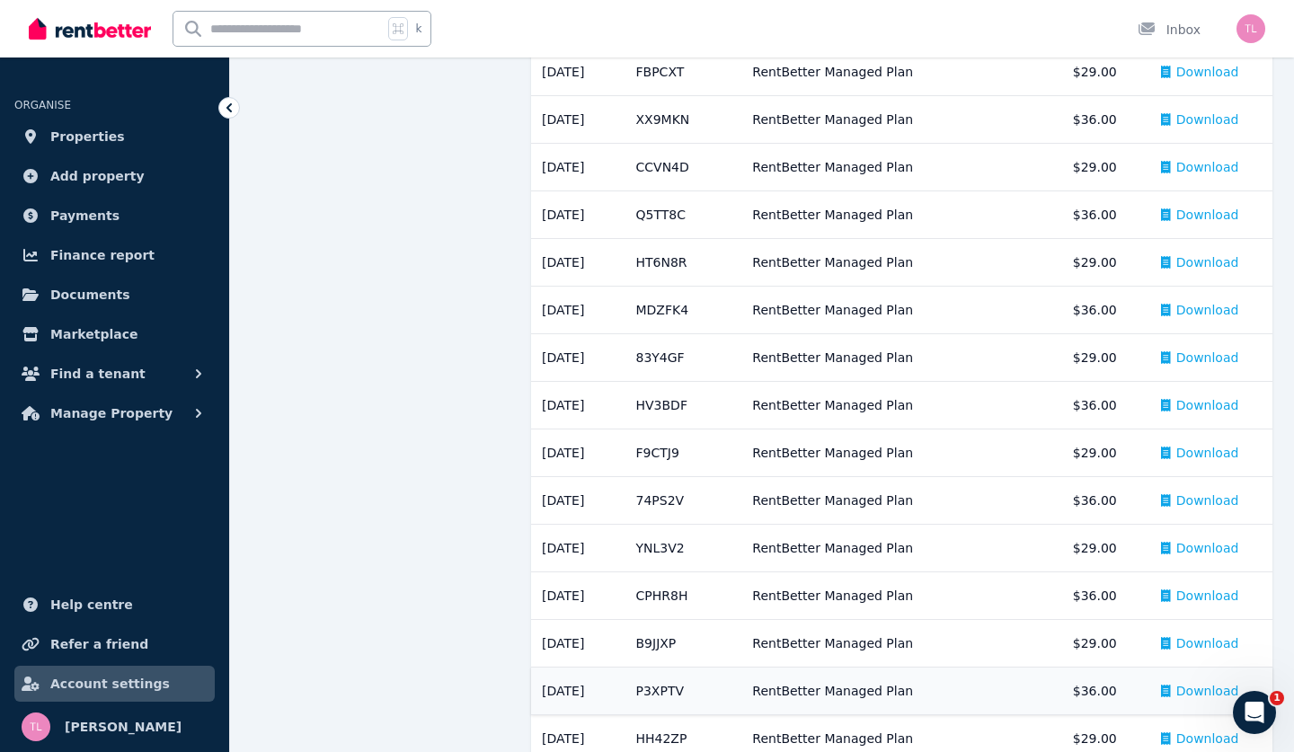
click at [1188, 691] on span "Download" at bounding box center [1207, 691] width 63 height 18
click at [1193, 695] on span "Download" at bounding box center [1207, 691] width 63 height 18
click at [1197, 639] on span "Download" at bounding box center [1207, 643] width 63 height 18
click at [1206, 596] on span "Download" at bounding box center [1207, 596] width 63 height 18
click at [1203, 543] on span "Download" at bounding box center [1207, 548] width 63 height 18
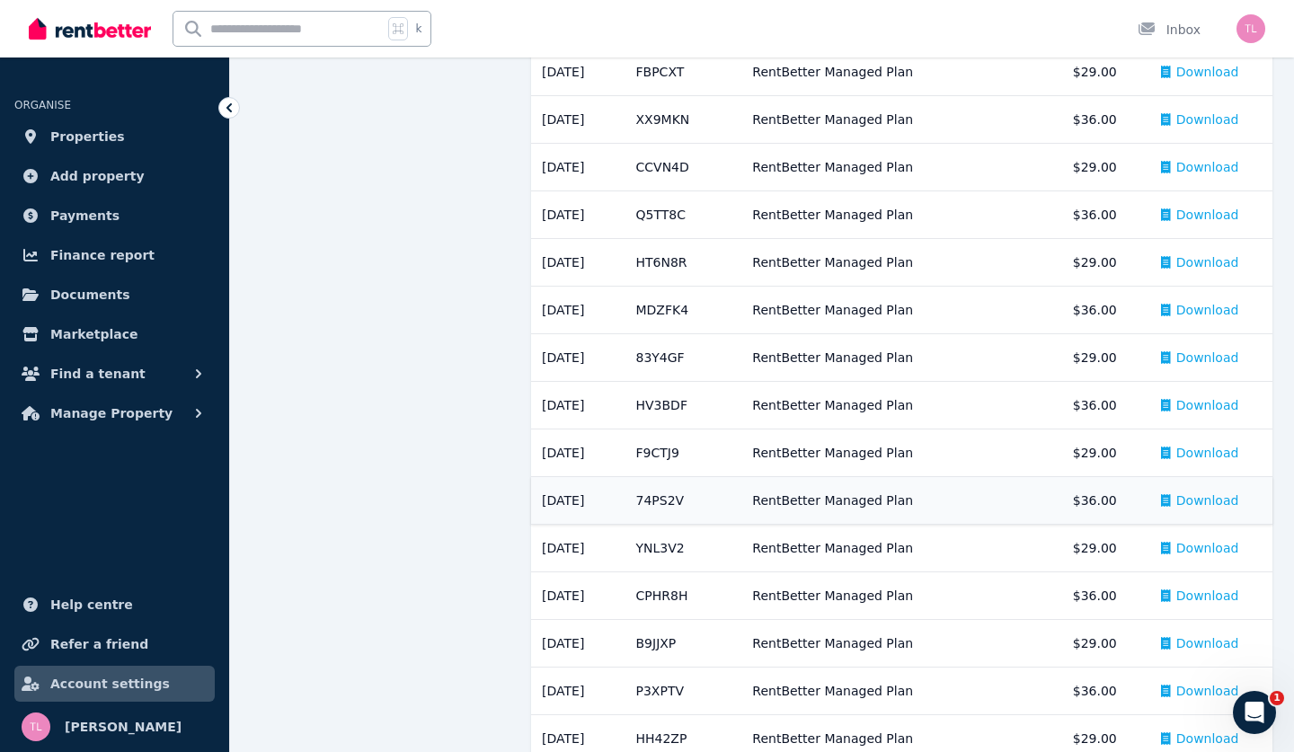
click at [1206, 501] on span "Download" at bounding box center [1207, 500] width 63 height 18
click at [1206, 453] on span "Download" at bounding box center [1207, 453] width 63 height 18
click at [1204, 401] on span "Download" at bounding box center [1207, 405] width 63 height 18
click at [1204, 349] on span "Download" at bounding box center [1207, 358] width 63 height 18
click at [1201, 306] on span "Download" at bounding box center [1207, 310] width 63 height 18
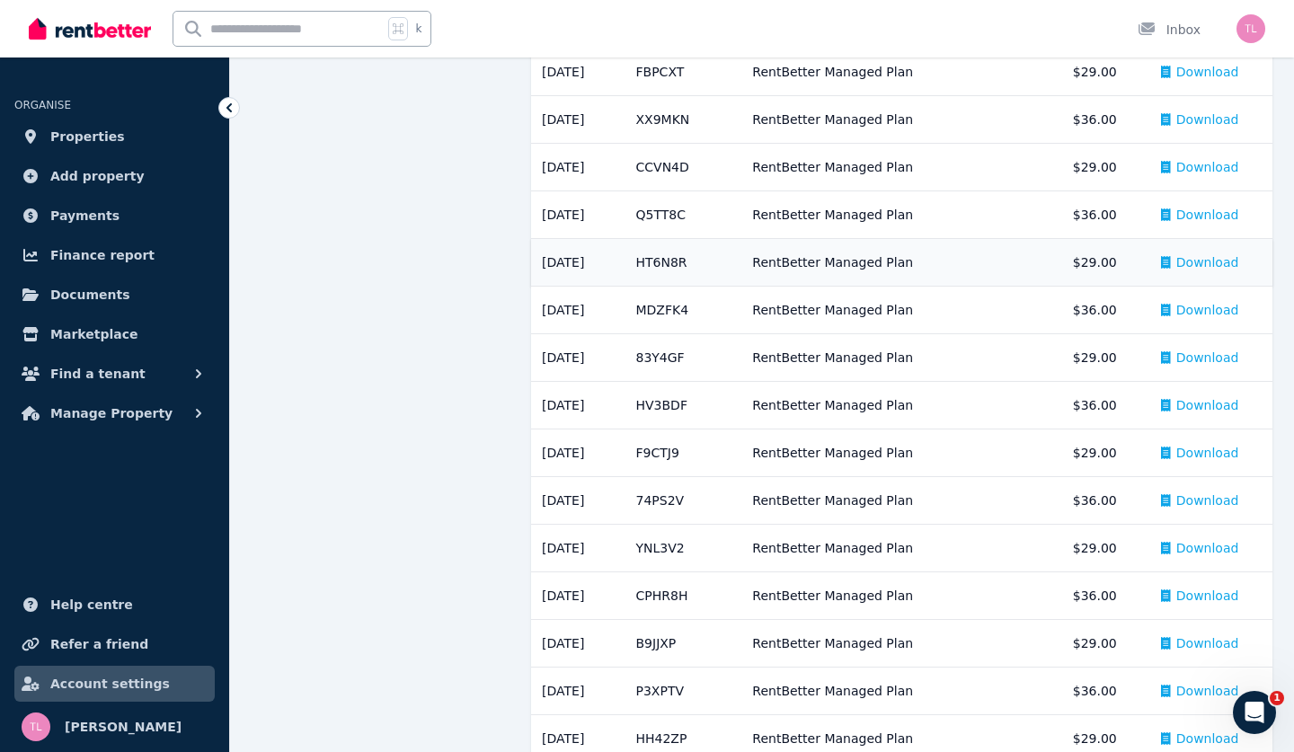
click at [1199, 257] on span "Download" at bounding box center [1207, 262] width 63 height 18
click at [1197, 210] on span "Download" at bounding box center [1207, 215] width 63 height 18
click at [1205, 170] on span "Download" at bounding box center [1207, 167] width 63 height 18
click at [1209, 115] on span "Download" at bounding box center [1207, 119] width 63 height 18
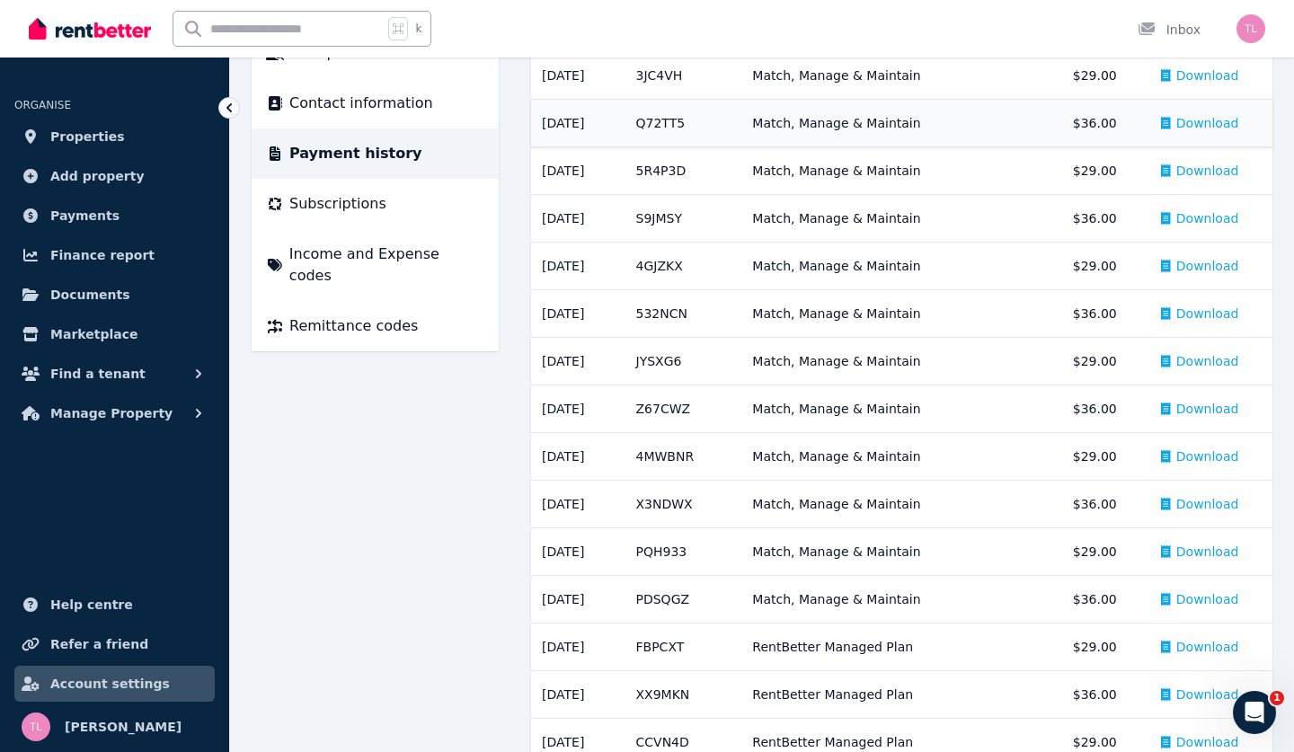
scroll to position [251, 0]
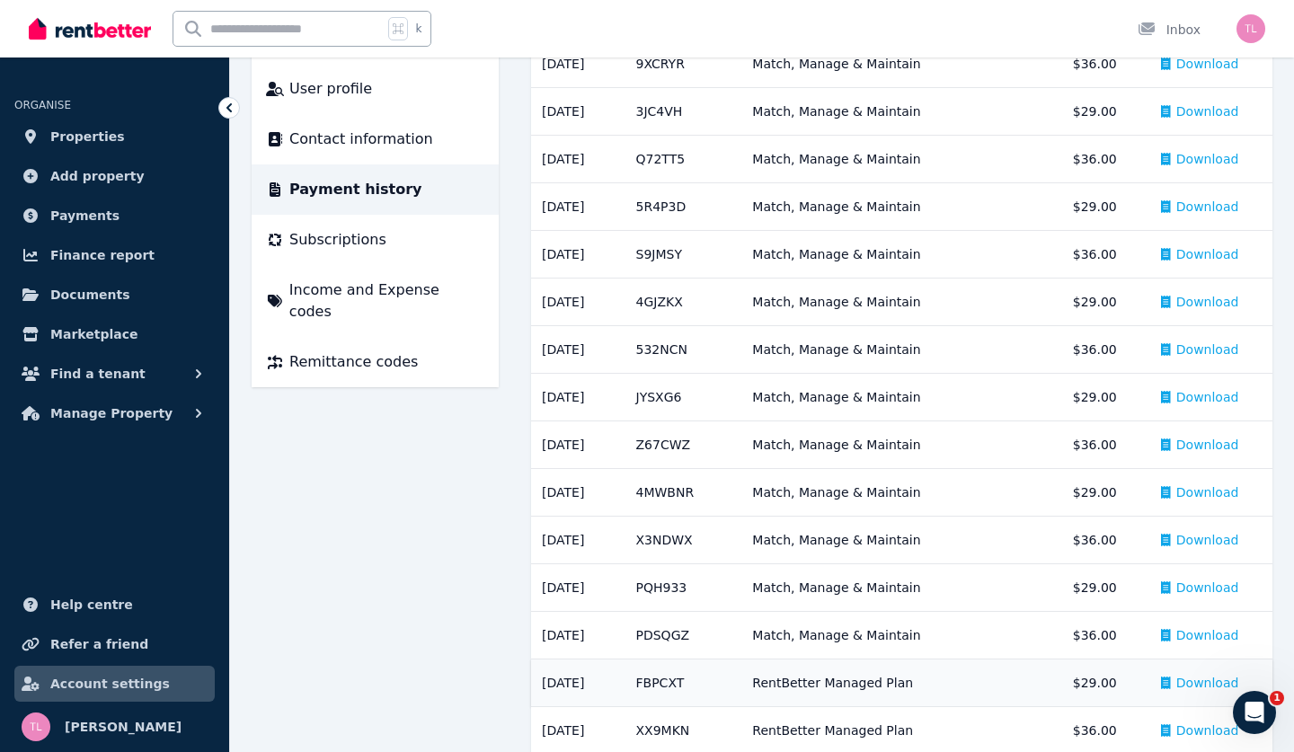
click at [1201, 679] on span "Download" at bounding box center [1207, 683] width 63 height 18
click at [1208, 631] on span "Download" at bounding box center [1207, 635] width 63 height 18
click at [1207, 585] on span "Download" at bounding box center [1207, 588] width 63 height 18
click at [1210, 538] on span "Download" at bounding box center [1207, 540] width 63 height 18
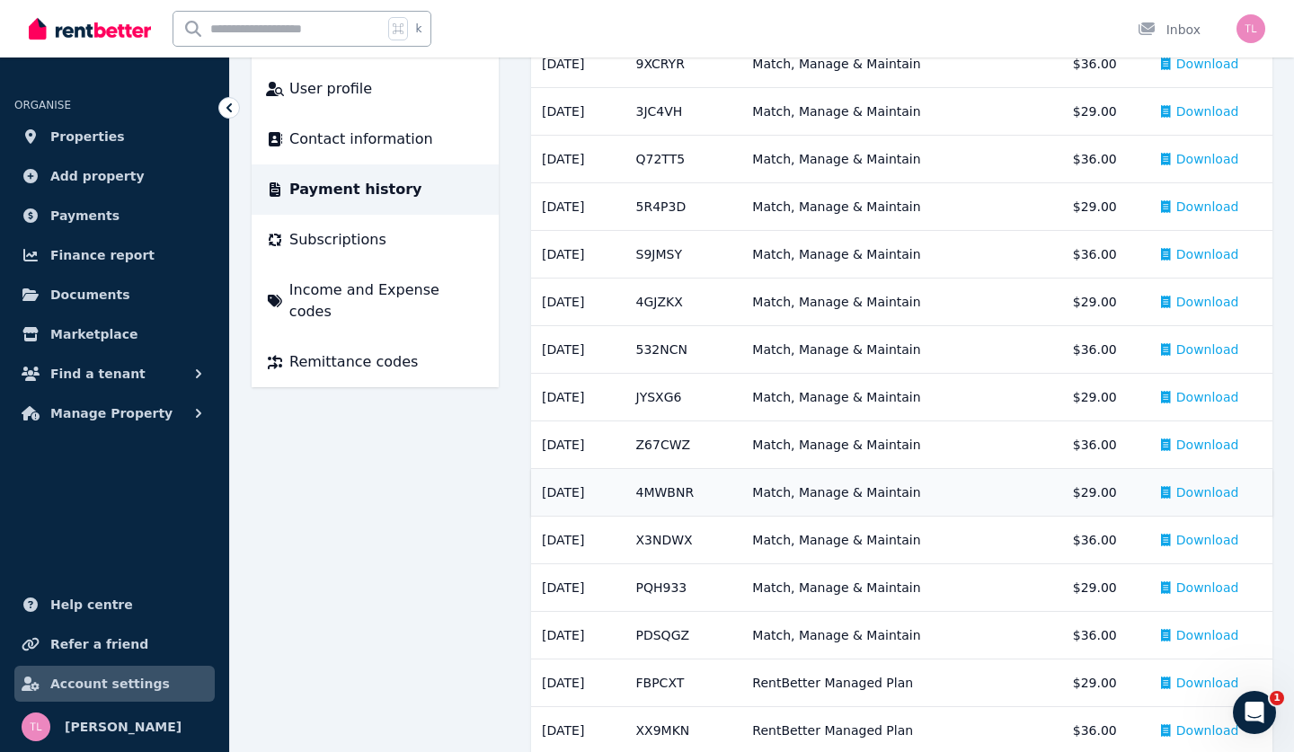
click at [1210, 493] on span "Download" at bounding box center [1207, 492] width 63 height 18
click at [1211, 443] on span "Download" at bounding box center [1207, 445] width 63 height 18
click at [1211, 392] on span "Download" at bounding box center [1207, 397] width 63 height 18
click at [1207, 347] on span "Download" at bounding box center [1207, 349] width 63 height 18
click at [1206, 298] on span "Download" at bounding box center [1207, 302] width 63 height 18
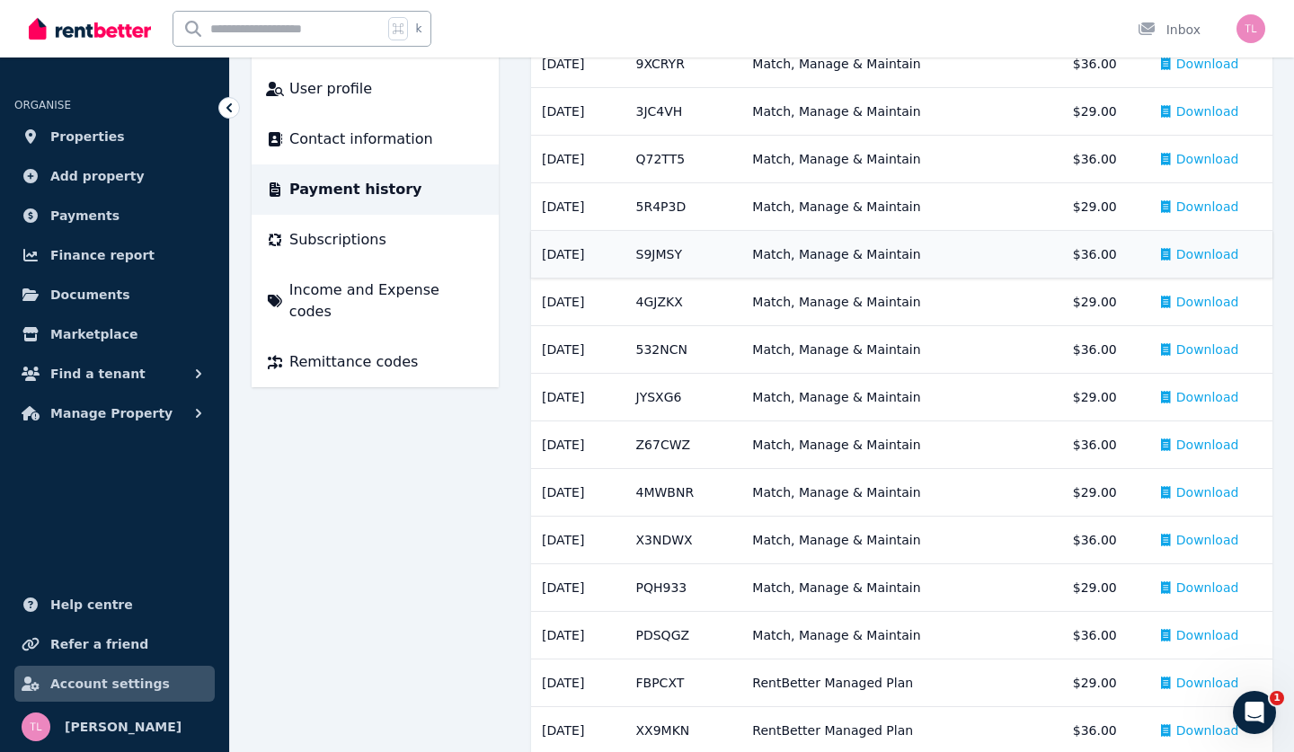
click at [1206, 253] on span "Download" at bounding box center [1207, 254] width 63 height 18
click at [1207, 206] on span "Download" at bounding box center [1207, 207] width 63 height 18
click at [1208, 153] on span "Download" at bounding box center [1207, 159] width 63 height 18
click at [1211, 111] on span "Download" at bounding box center [1207, 111] width 63 height 18
click at [86, 693] on span "Account settings" at bounding box center [109, 684] width 119 height 22
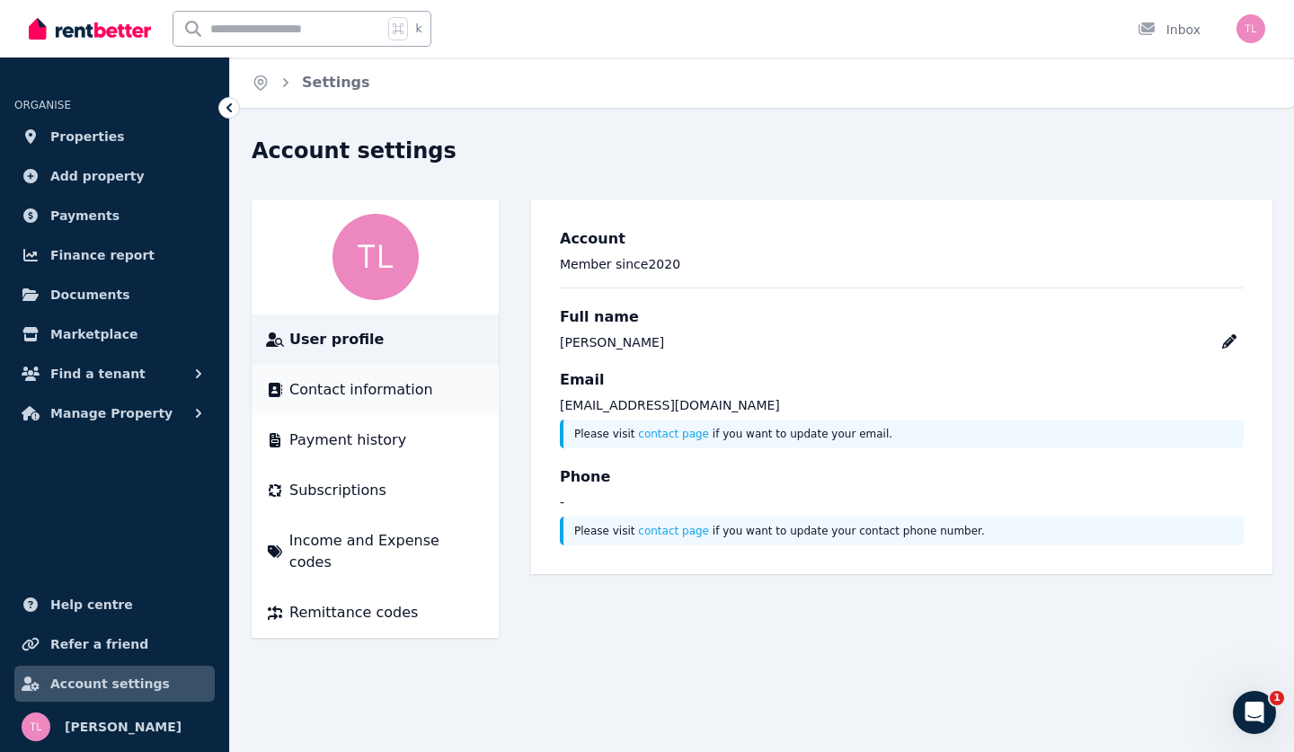
click at [352, 393] on span "Contact information" at bounding box center [361, 390] width 144 height 22
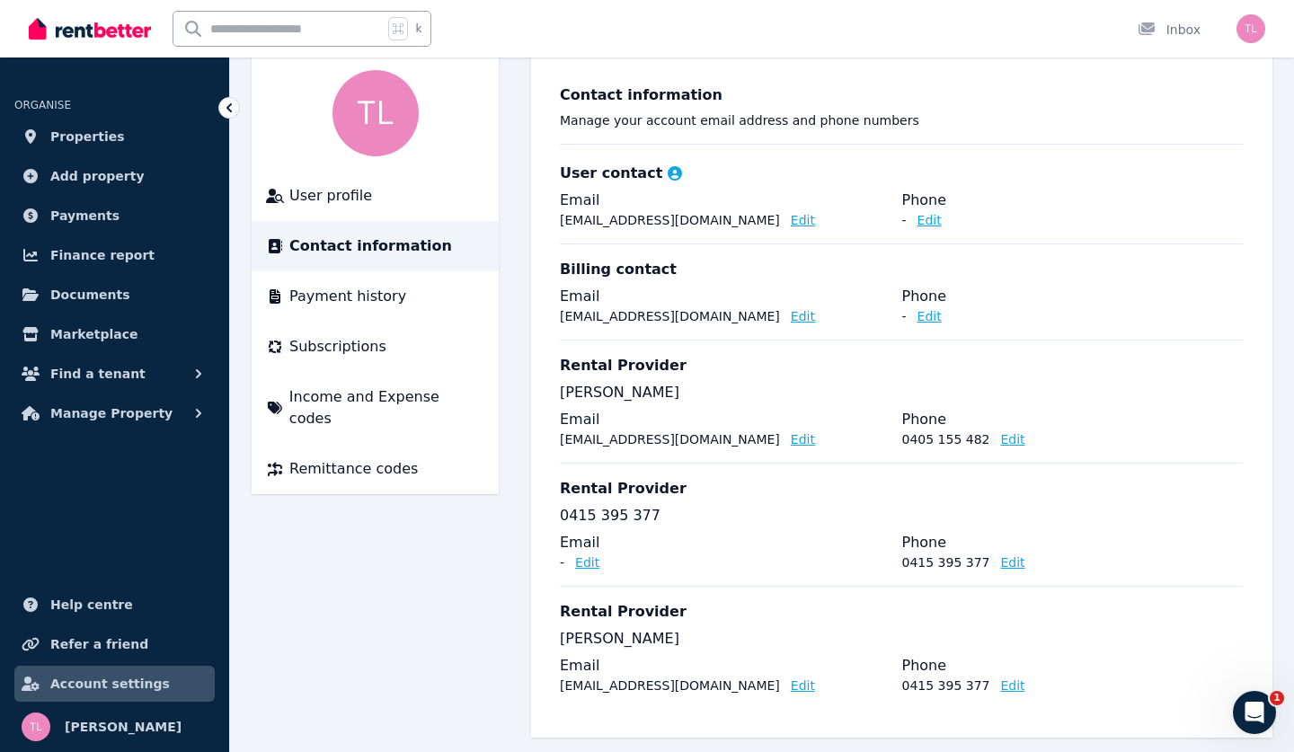
scroll to position [162, 0]
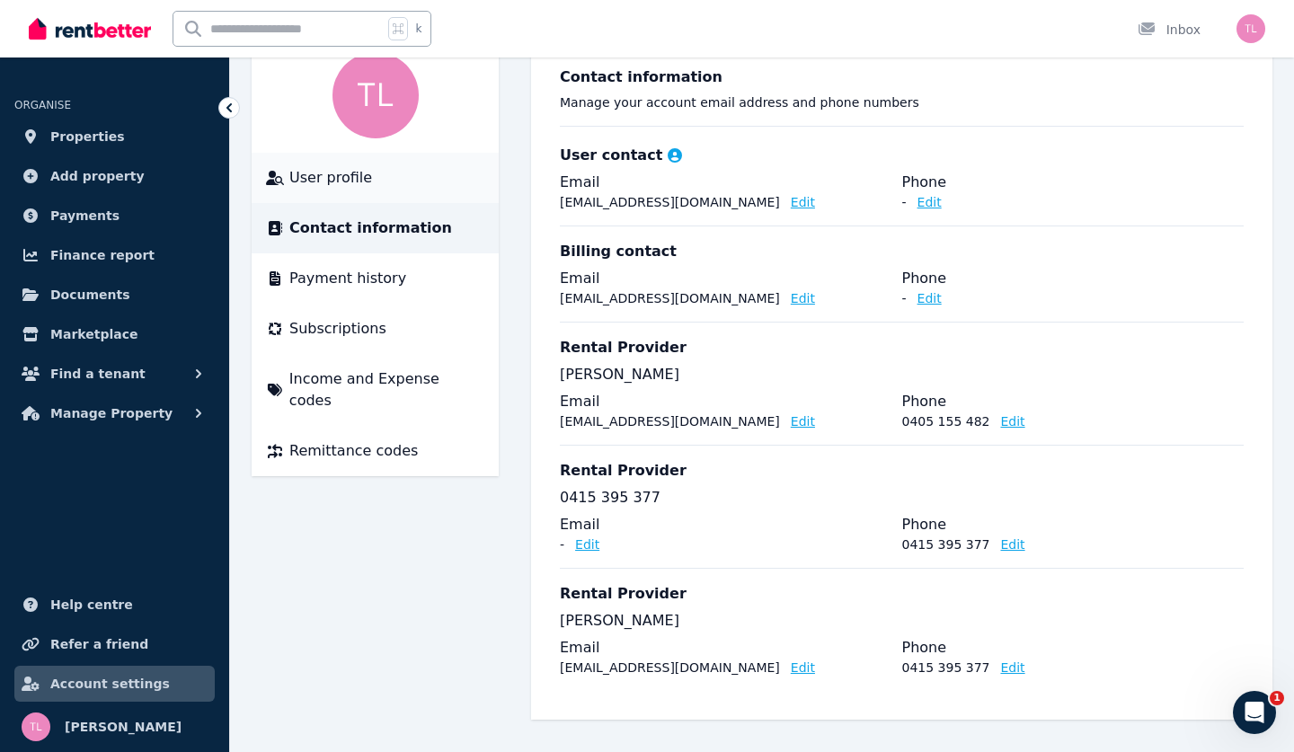
click at [340, 171] on span "User profile" at bounding box center [330, 178] width 83 height 22
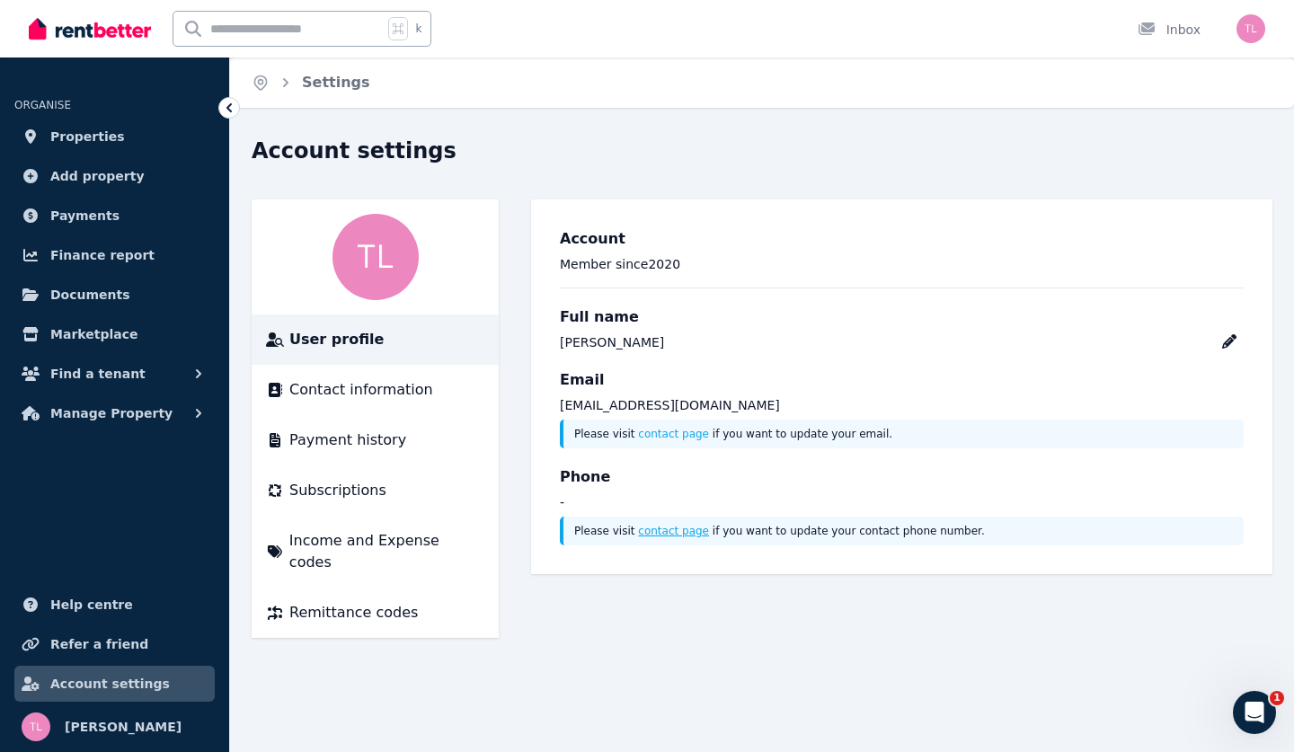
click at [669, 529] on link "contact page" at bounding box center [673, 531] width 71 height 13
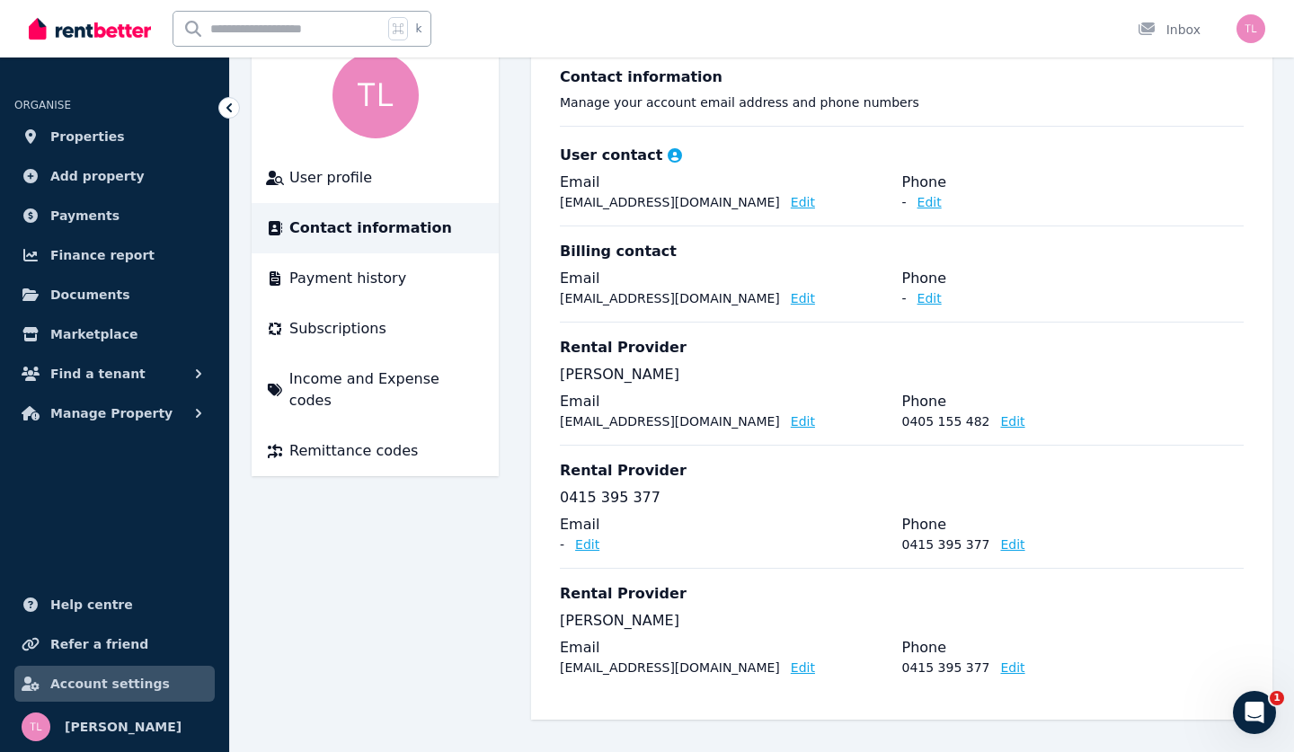
scroll to position [126, 0]
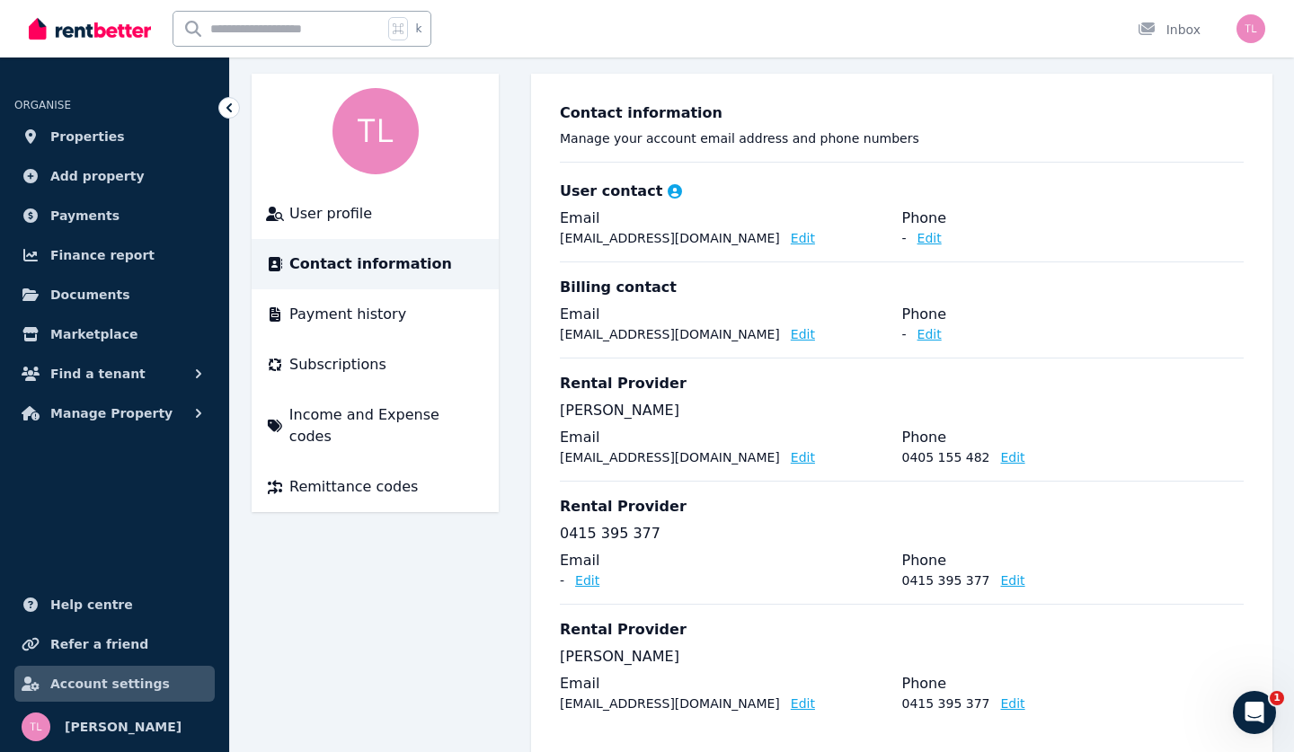
click at [1266, 24] on div "Open main menu k Inbox Open user menu" at bounding box center [647, 28] width 1294 height 57
click at [1238, 35] on img "button" at bounding box center [1250, 28] width 29 height 29
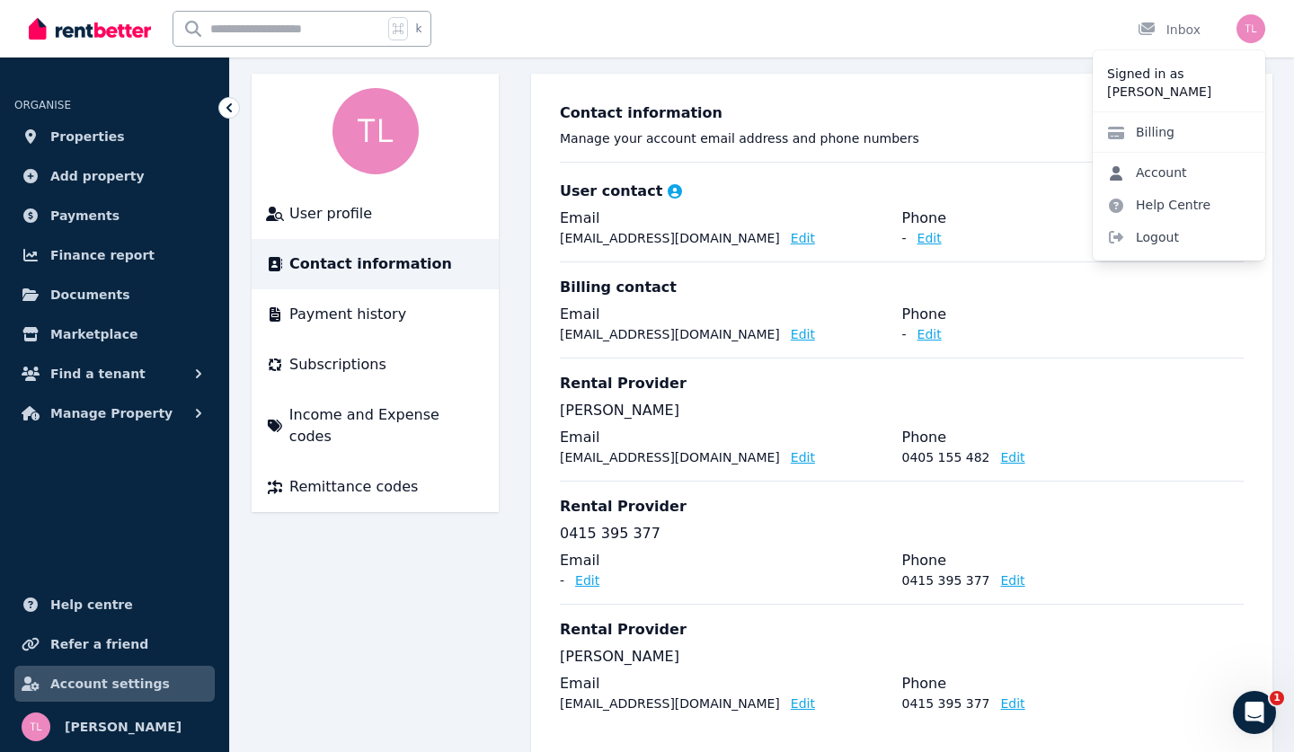
click at [1148, 167] on link "Account" at bounding box center [1146, 172] width 109 height 32
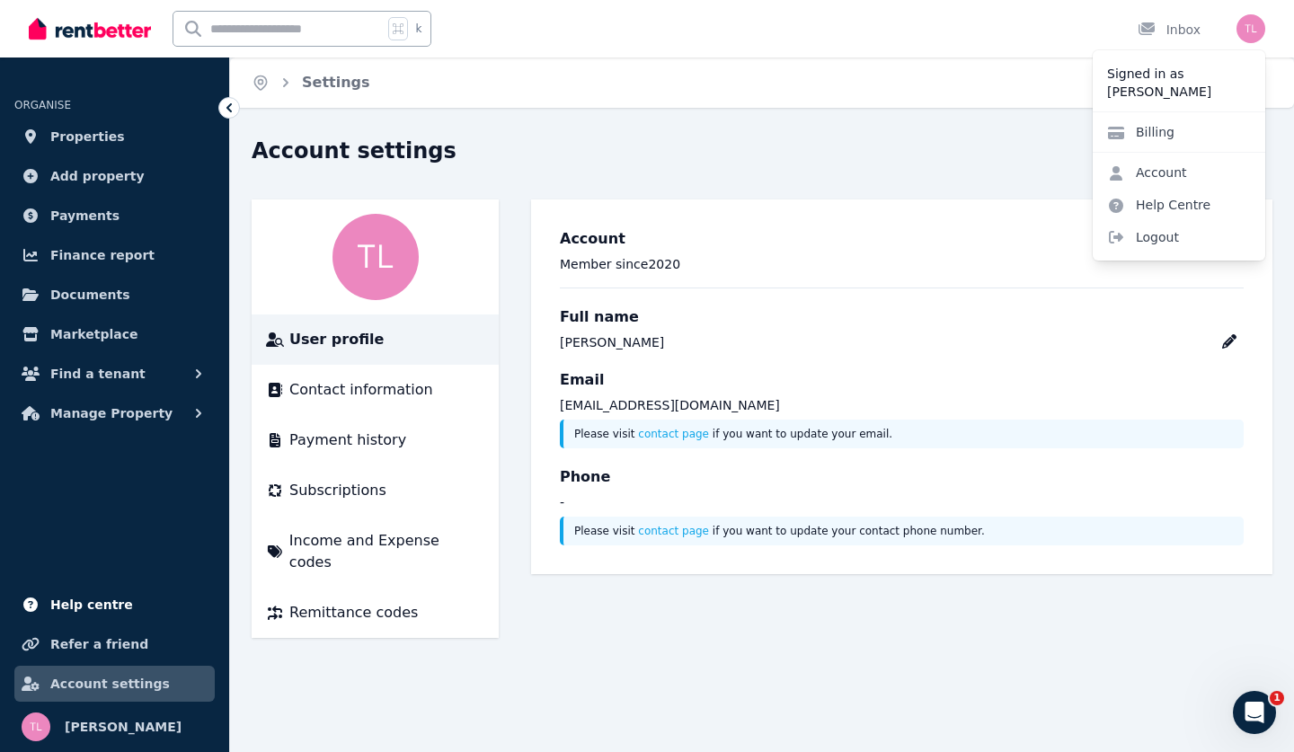
click at [94, 600] on span "Help centre" at bounding box center [91, 605] width 83 height 22
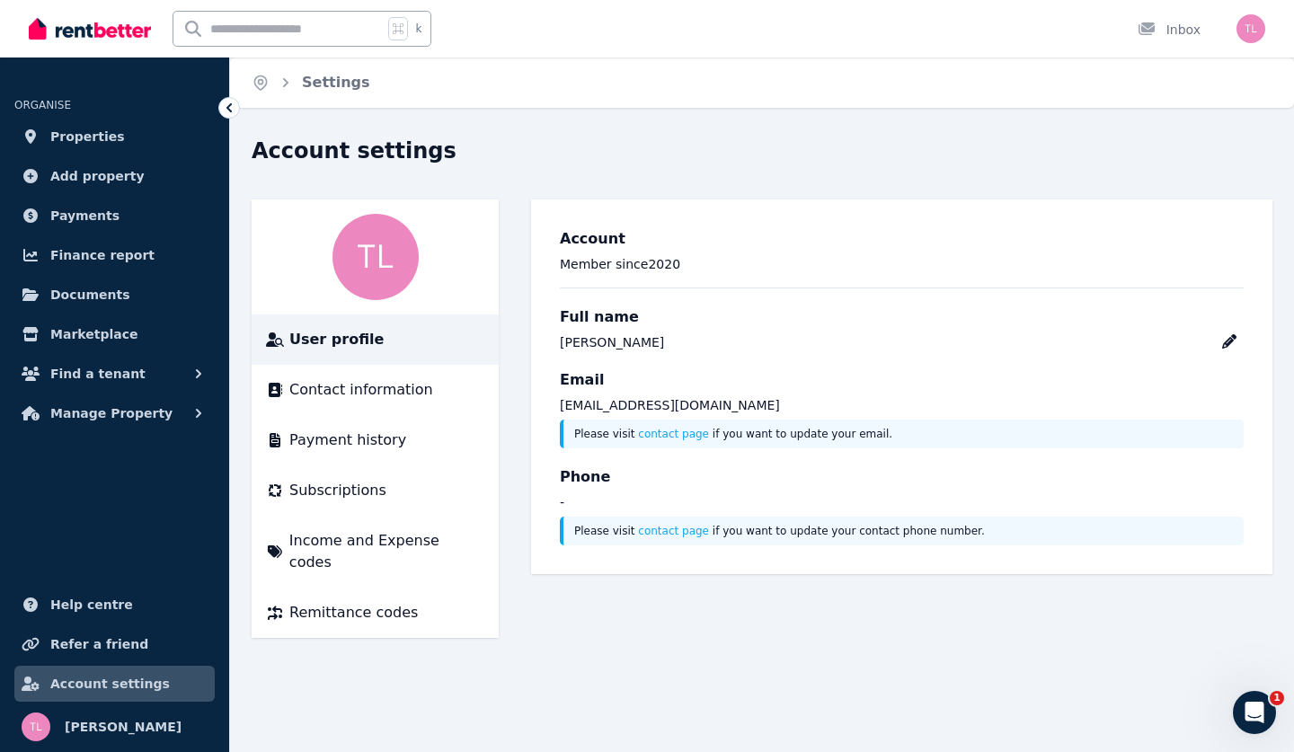
click at [96, 29] on img at bounding box center [90, 28] width 122 height 27
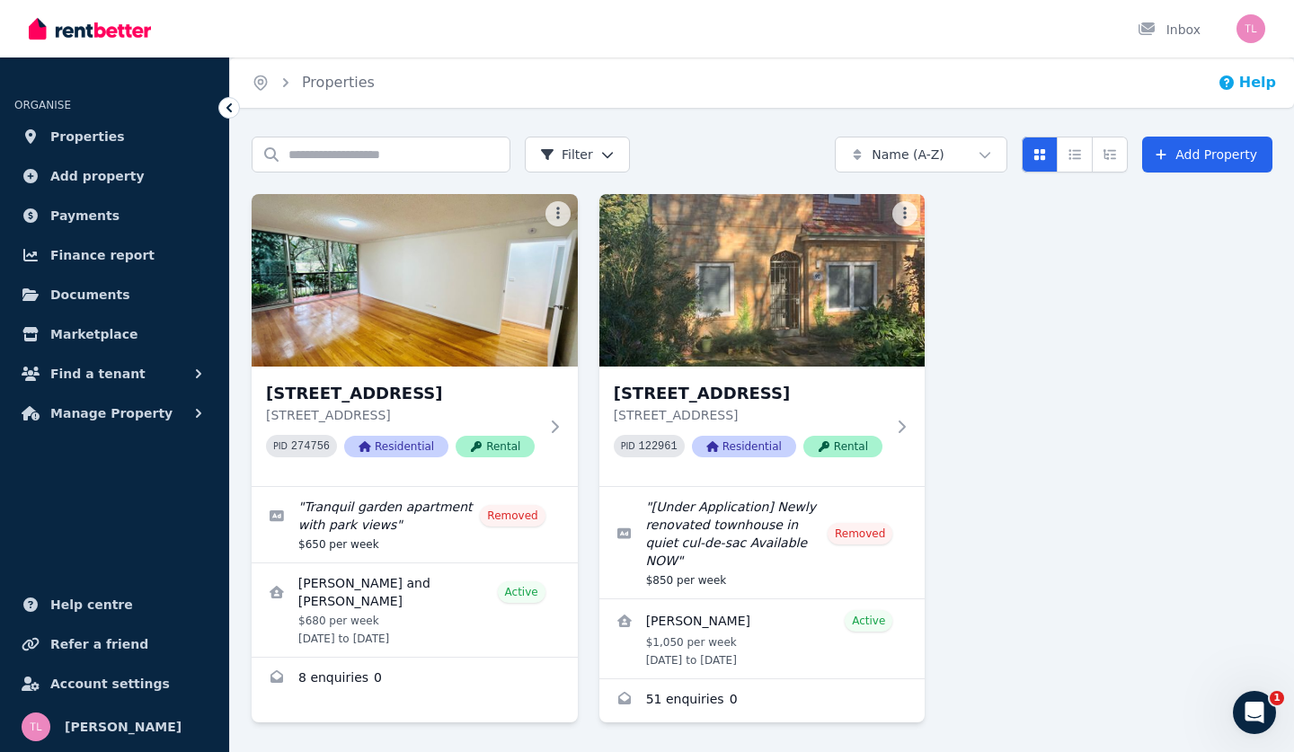
click at [1270, 83] on button "Help" at bounding box center [1246, 83] width 58 height 22
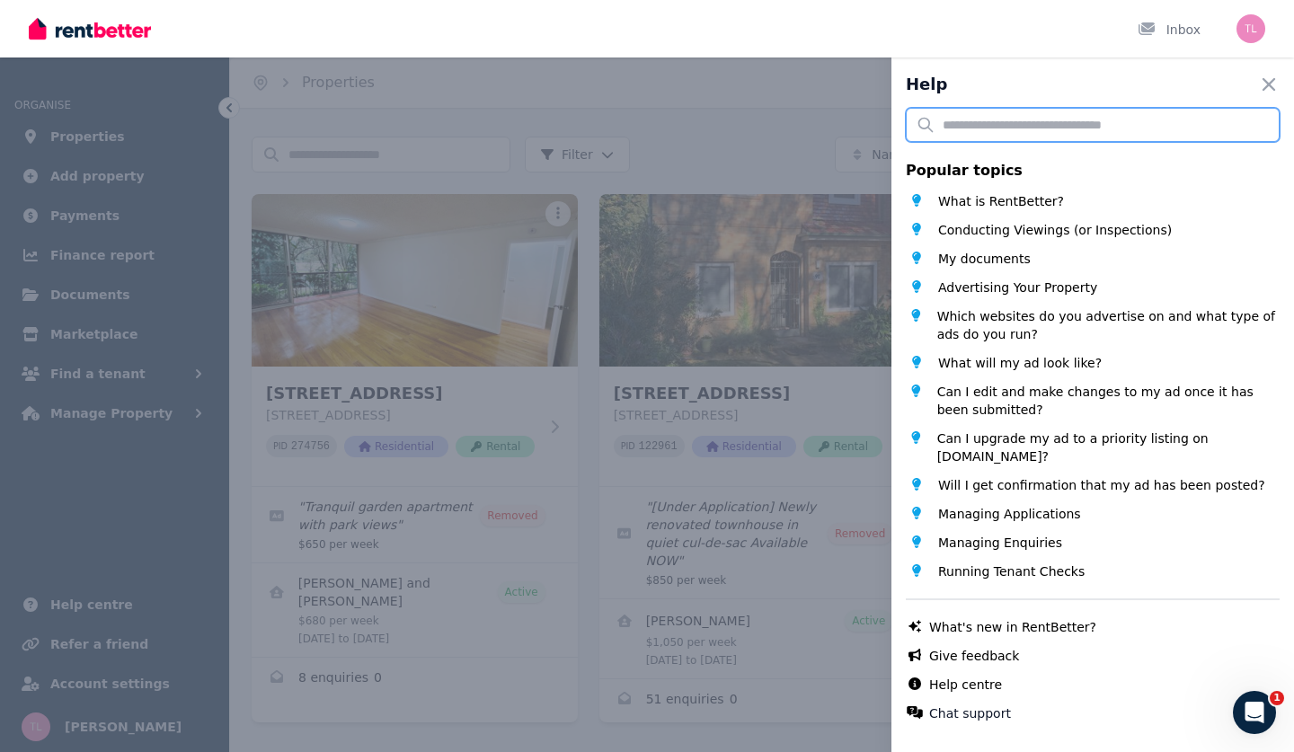
click at [1137, 134] on input "text" at bounding box center [1092, 125] width 374 height 34
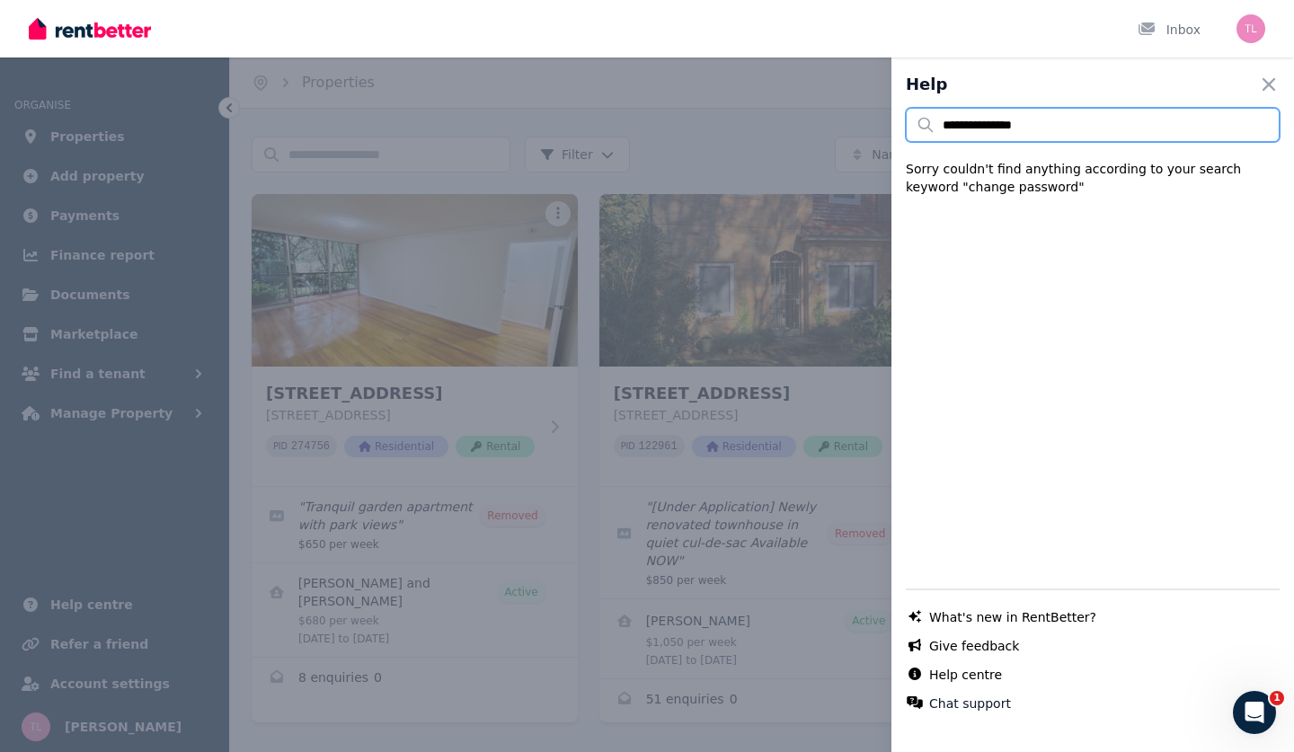
type input "**********"
click at [857, 90] on div "**********" at bounding box center [647, 376] width 1294 height 752
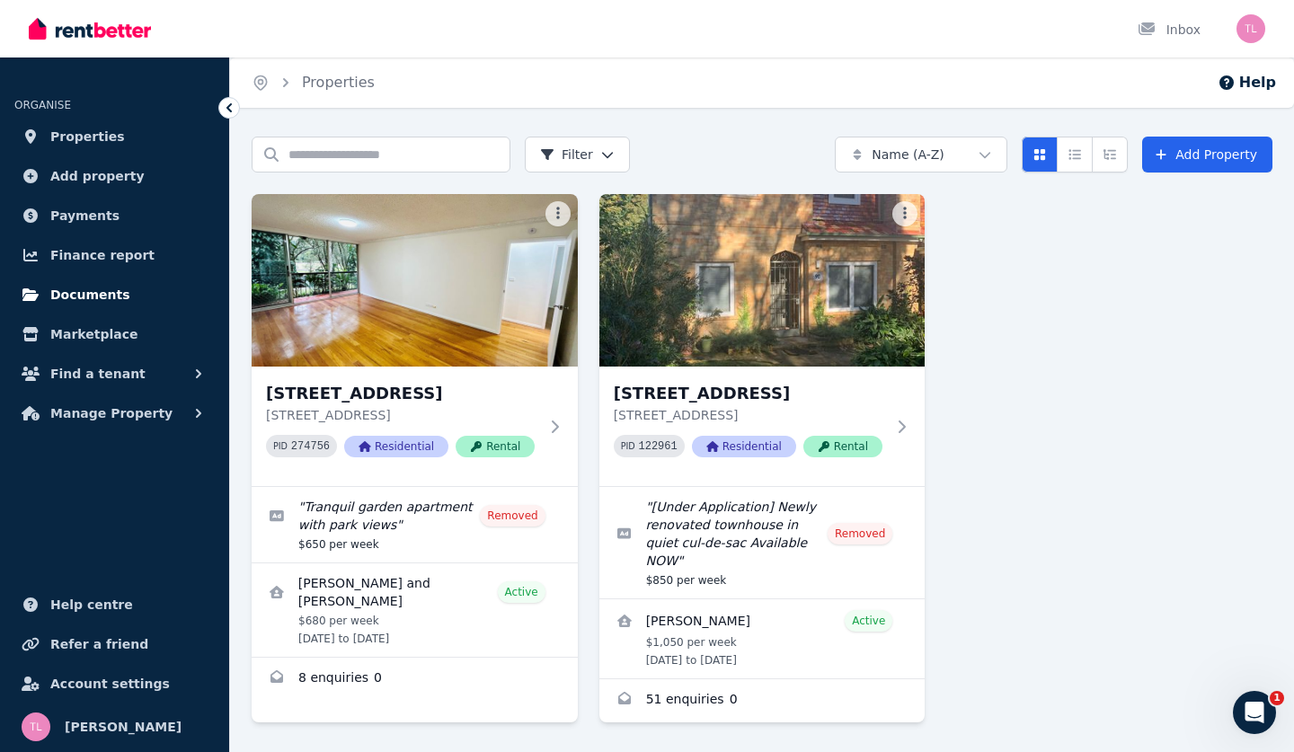
click at [86, 289] on span "Documents" at bounding box center [90, 295] width 80 height 22
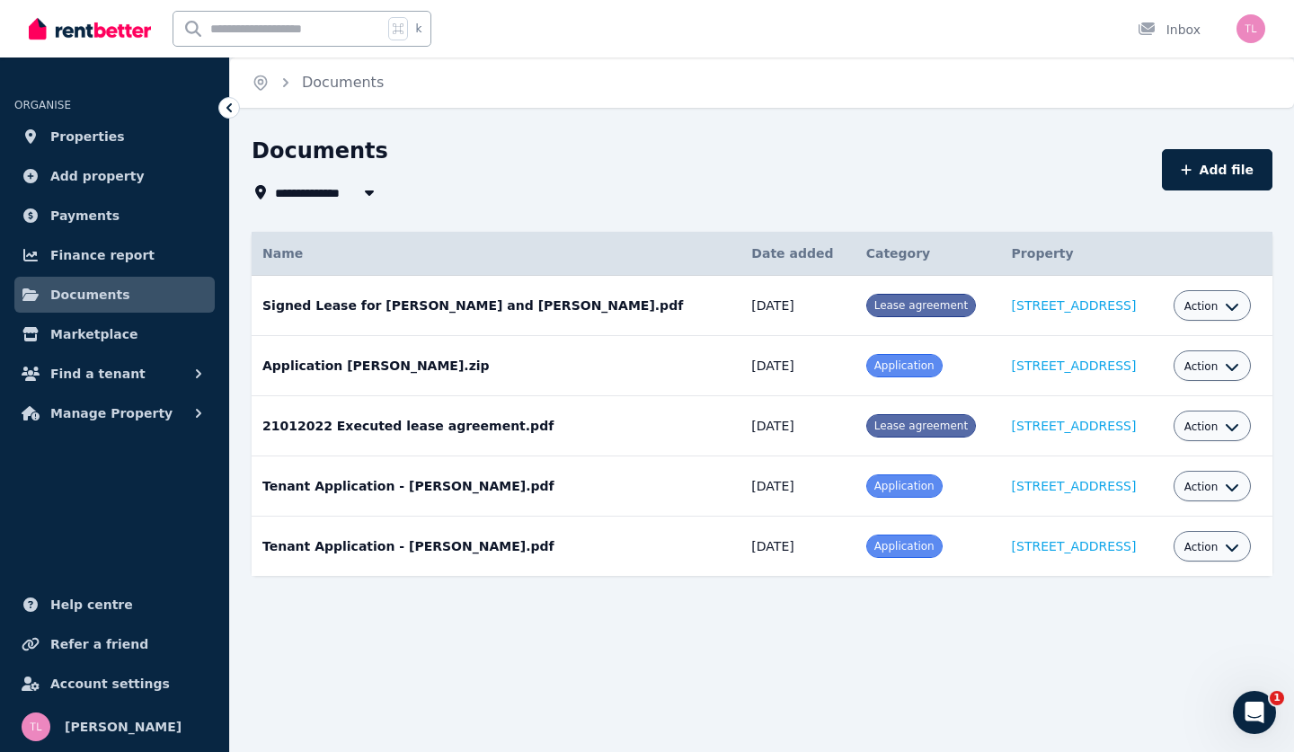
click at [285, 84] on icon "Breadcrumb" at bounding box center [286, 83] width 18 height 18
click at [57, 139] on span "Properties" at bounding box center [87, 137] width 75 height 22
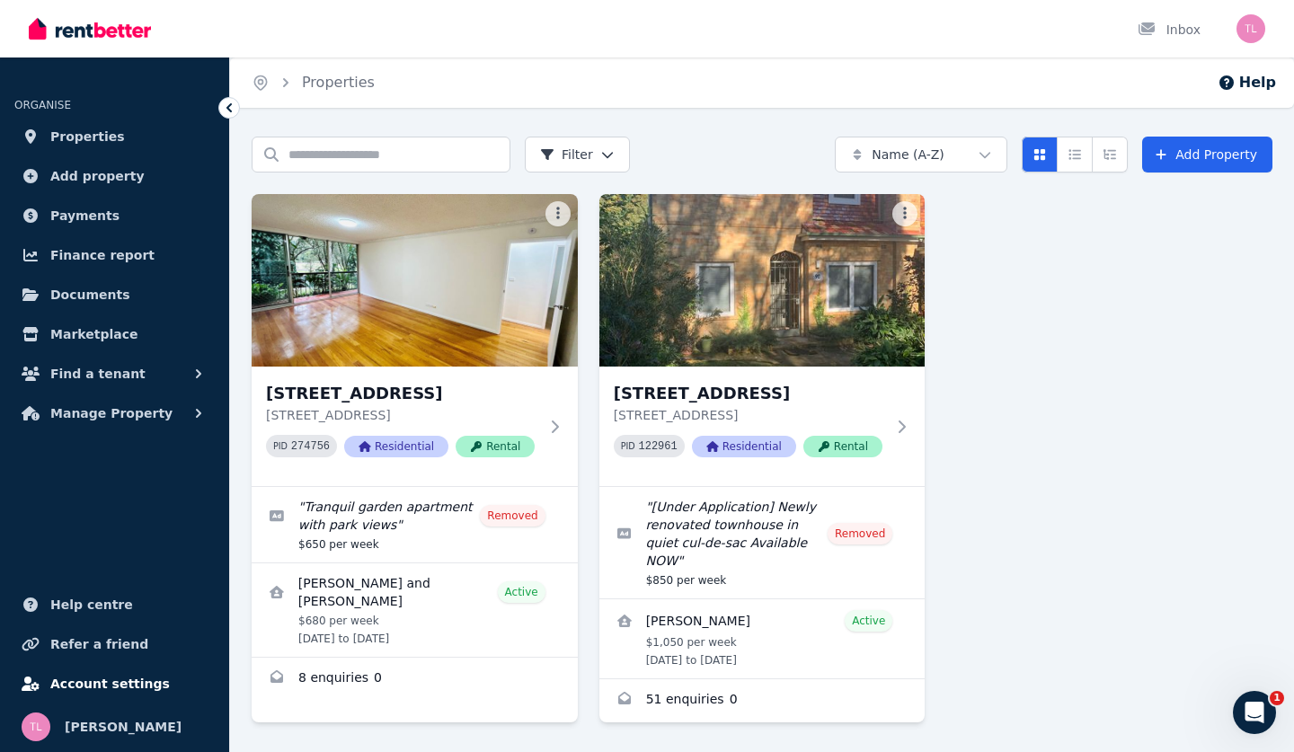
click at [66, 684] on span "Account settings" at bounding box center [109, 684] width 119 height 22
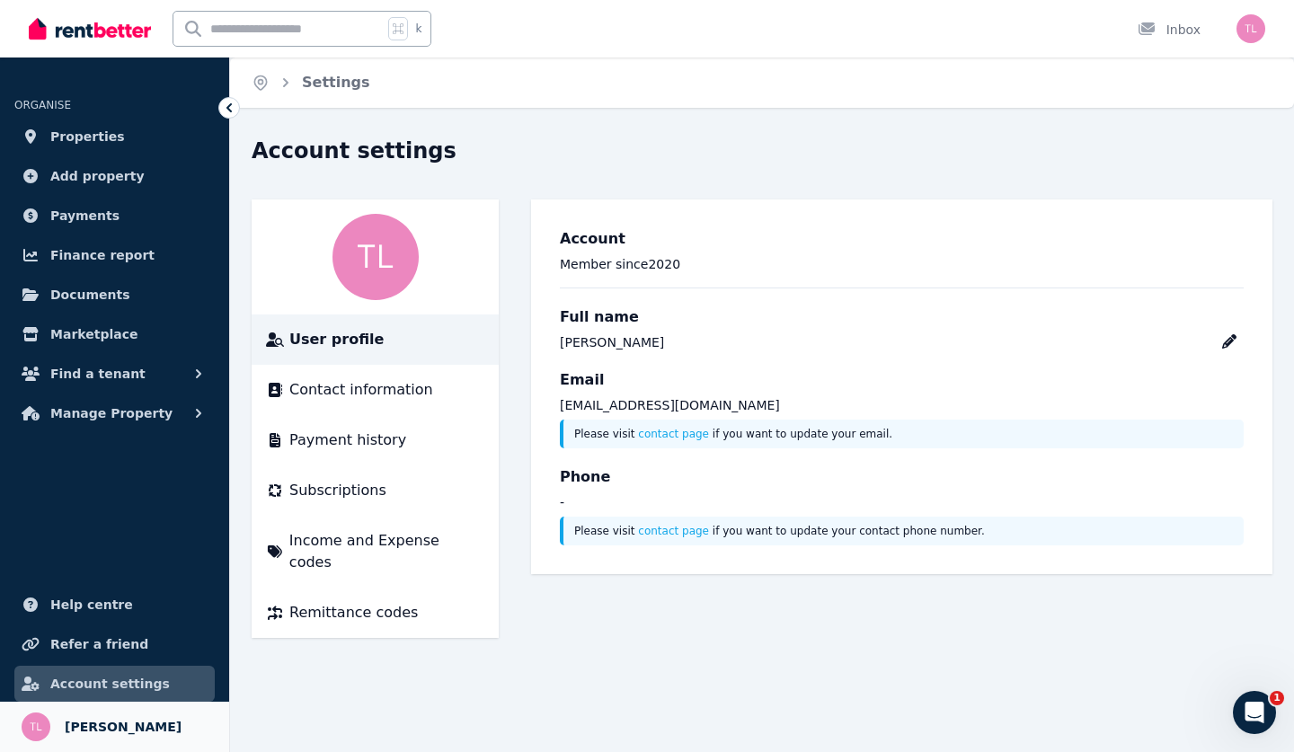
click at [76, 732] on span "[PERSON_NAME]" at bounding box center [123, 727] width 117 height 22
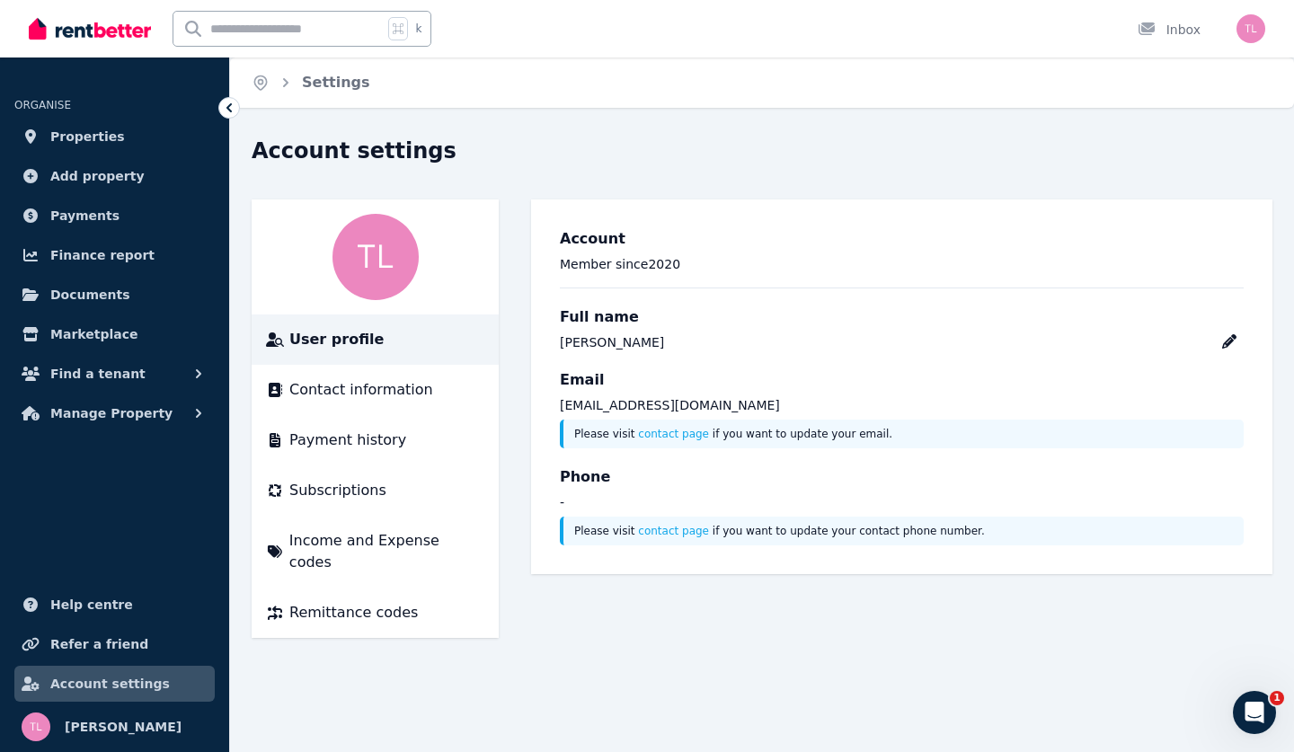
click at [101, 681] on span "Account settings" at bounding box center [109, 684] width 119 height 22
click at [321, 345] on span "User profile" at bounding box center [336, 340] width 94 height 22
click at [323, 394] on span "Contact information" at bounding box center [361, 390] width 144 height 22
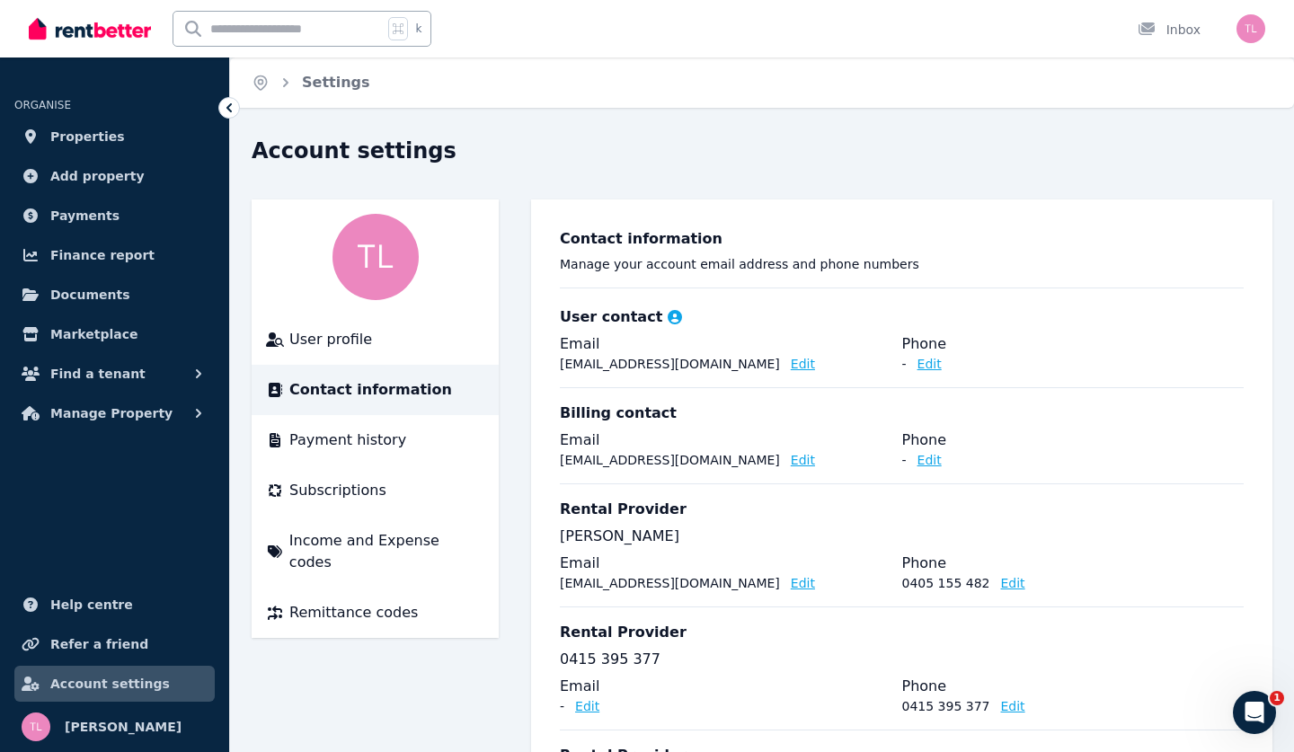
click at [1195, 278] on div "Contact information Manage your account email address and phone numbers" at bounding box center [902, 258] width 684 height 60
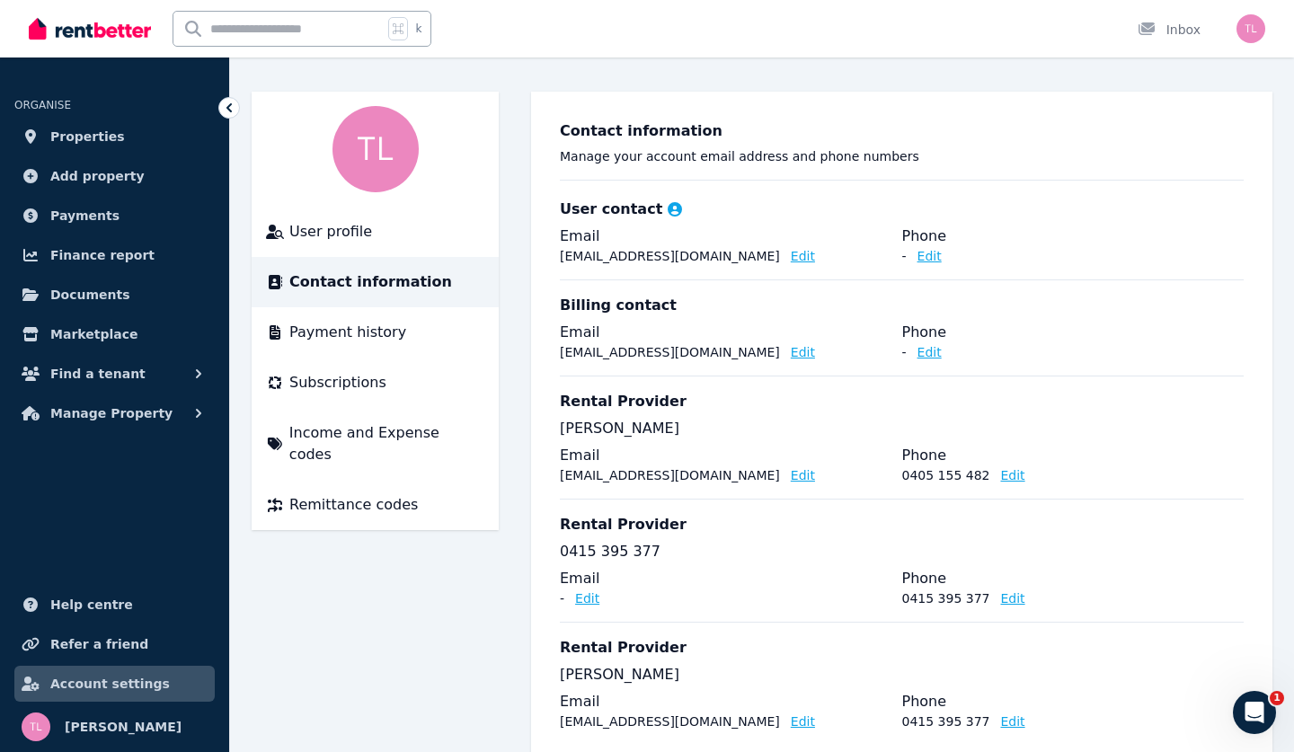
scroll to position [162, 0]
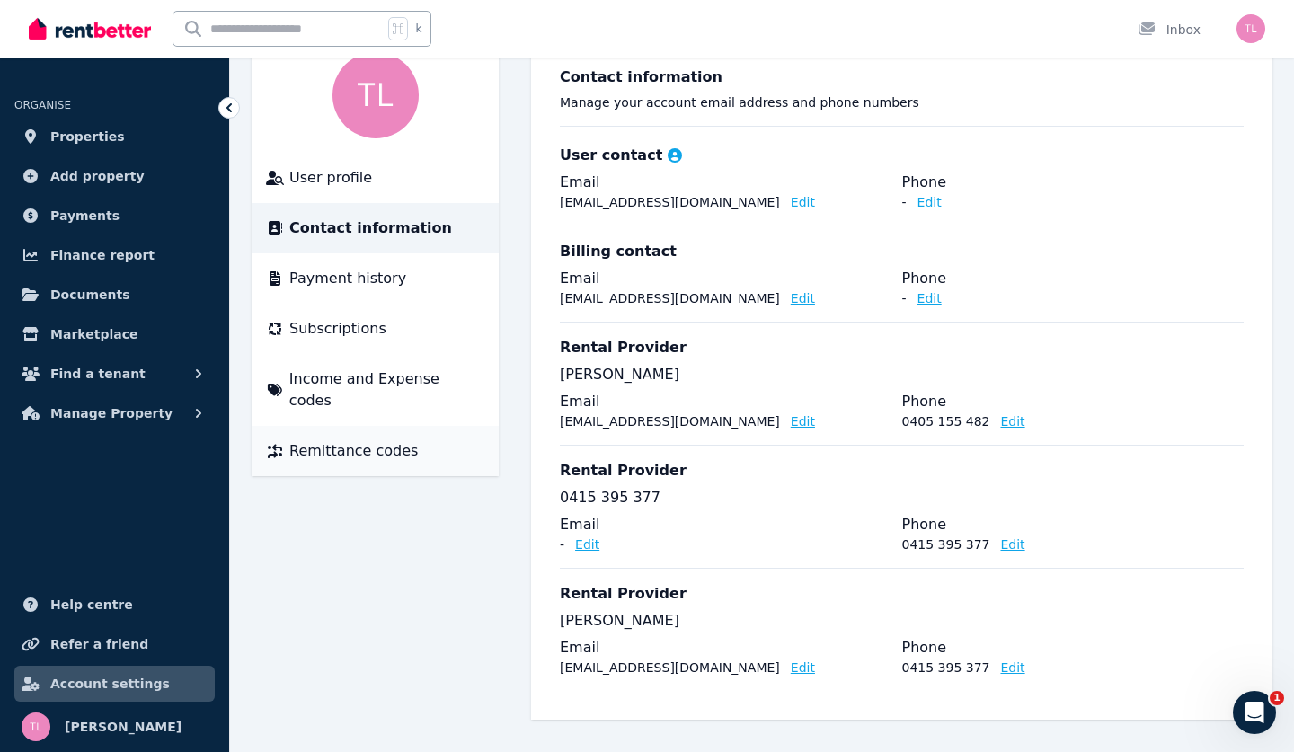
click at [335, 440] on span "Remittance codes" at bounding box center [353, 451] width 128 height 22
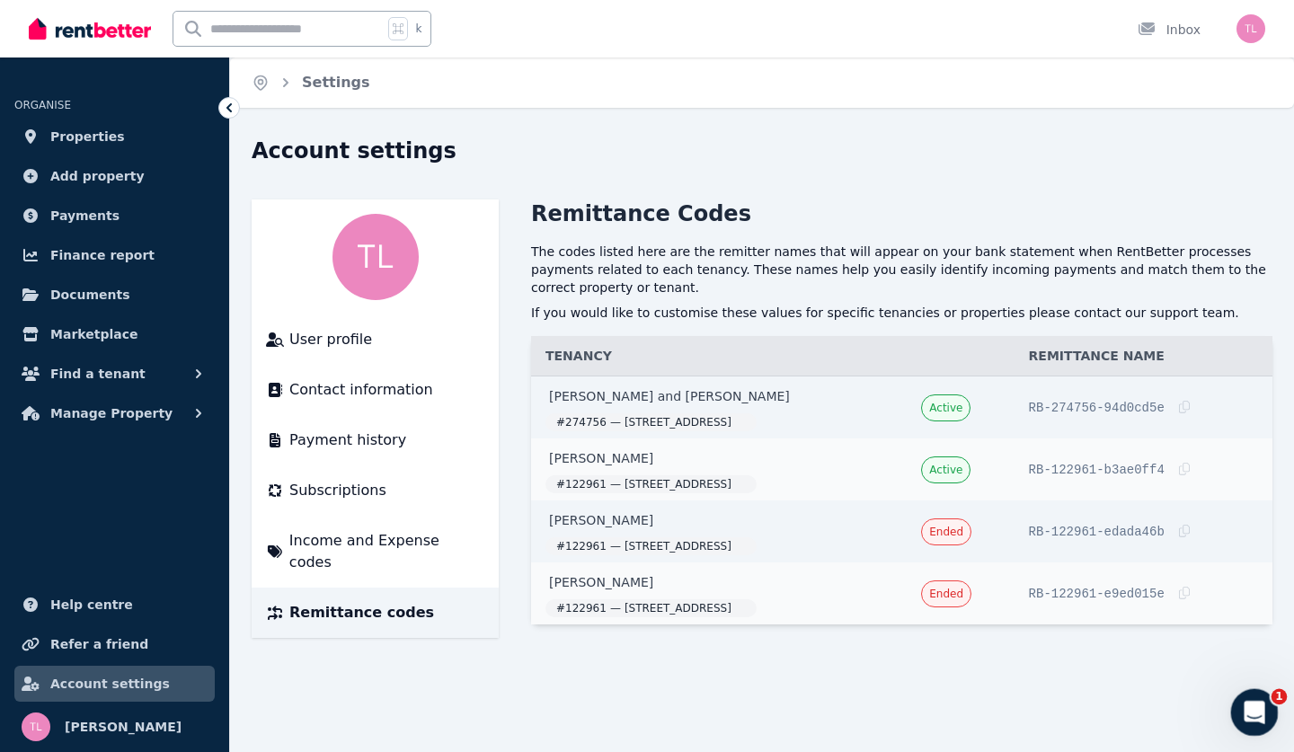
click at [1254, 717] on icon "Open Intercom Messenger" at bounding box center [1252, 710] width 30 height 30
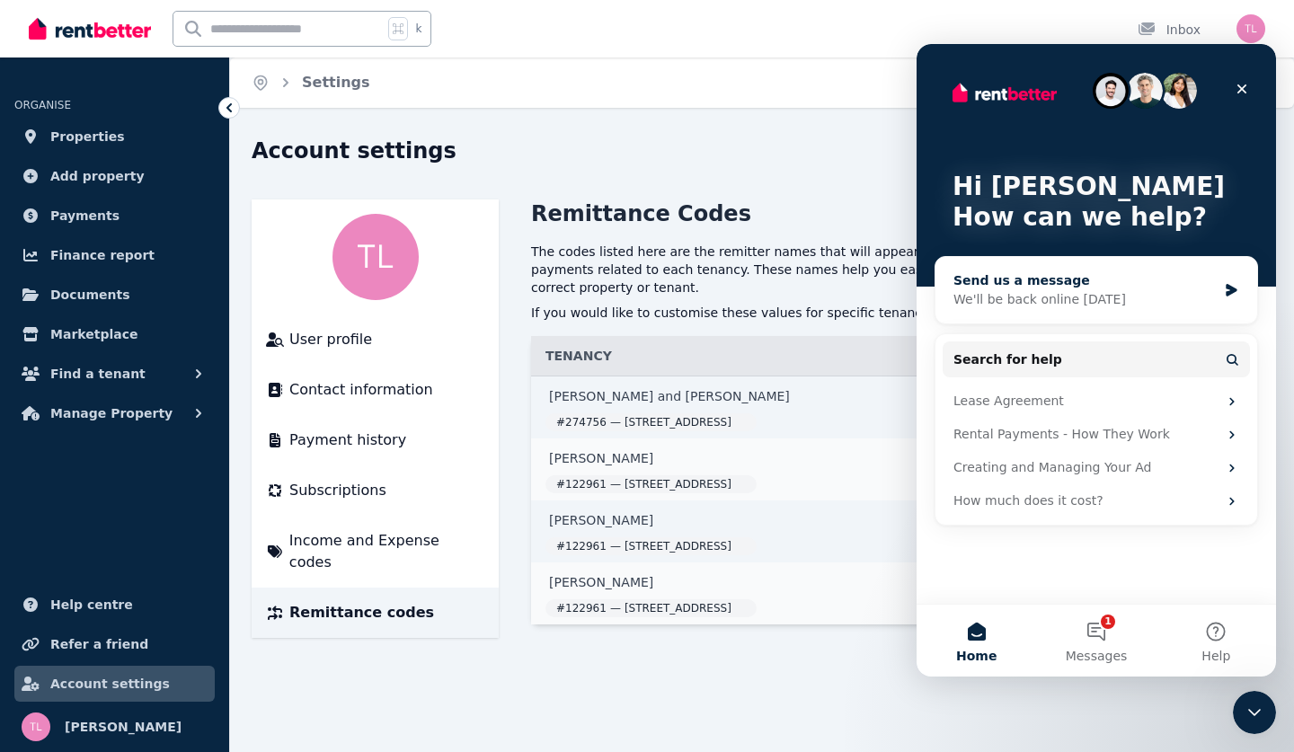
click at [996, 296] on div "We'll be back online [DATE]" at bounding box center [1084, 299] width 263 height 19
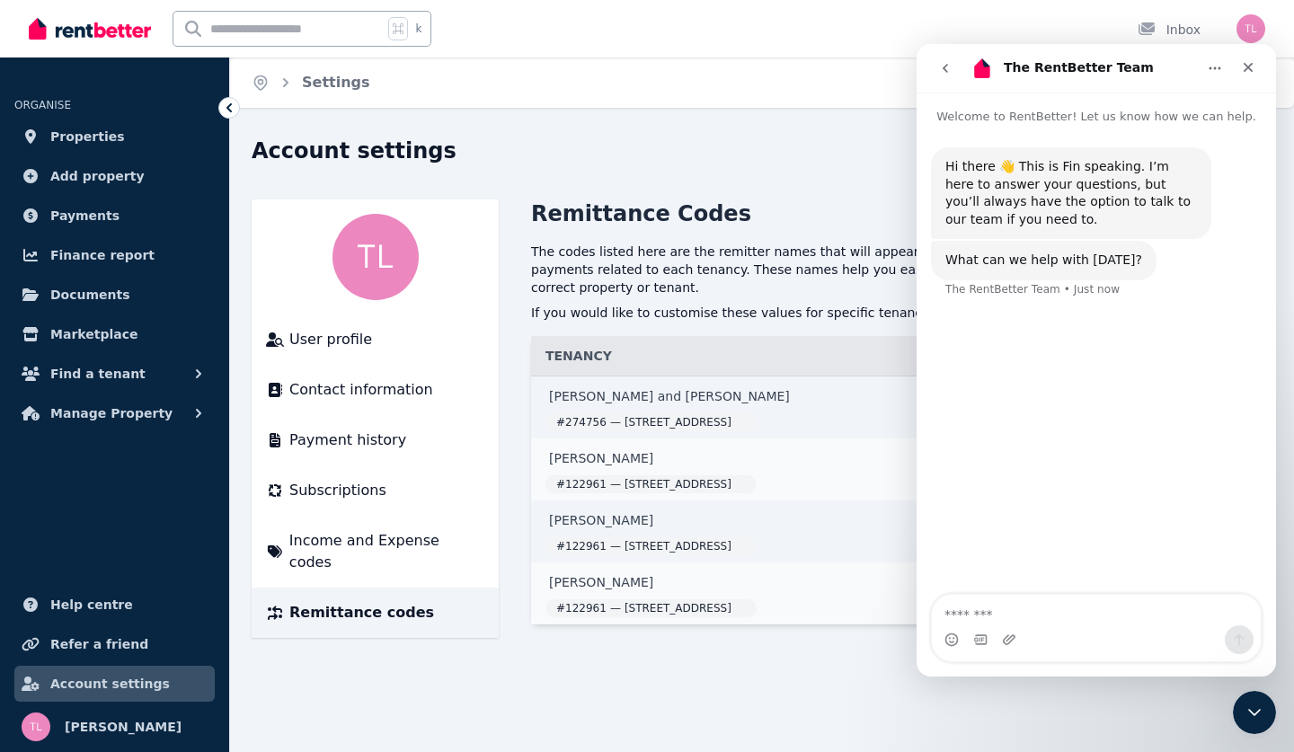
click at [990, 649] on div "Intercom messenger" at bounding box center [1096, 639] width 329 height 29
click at [988, 623] on textarea "Message…" at bounding box center [1096, 610] width 329 height 31
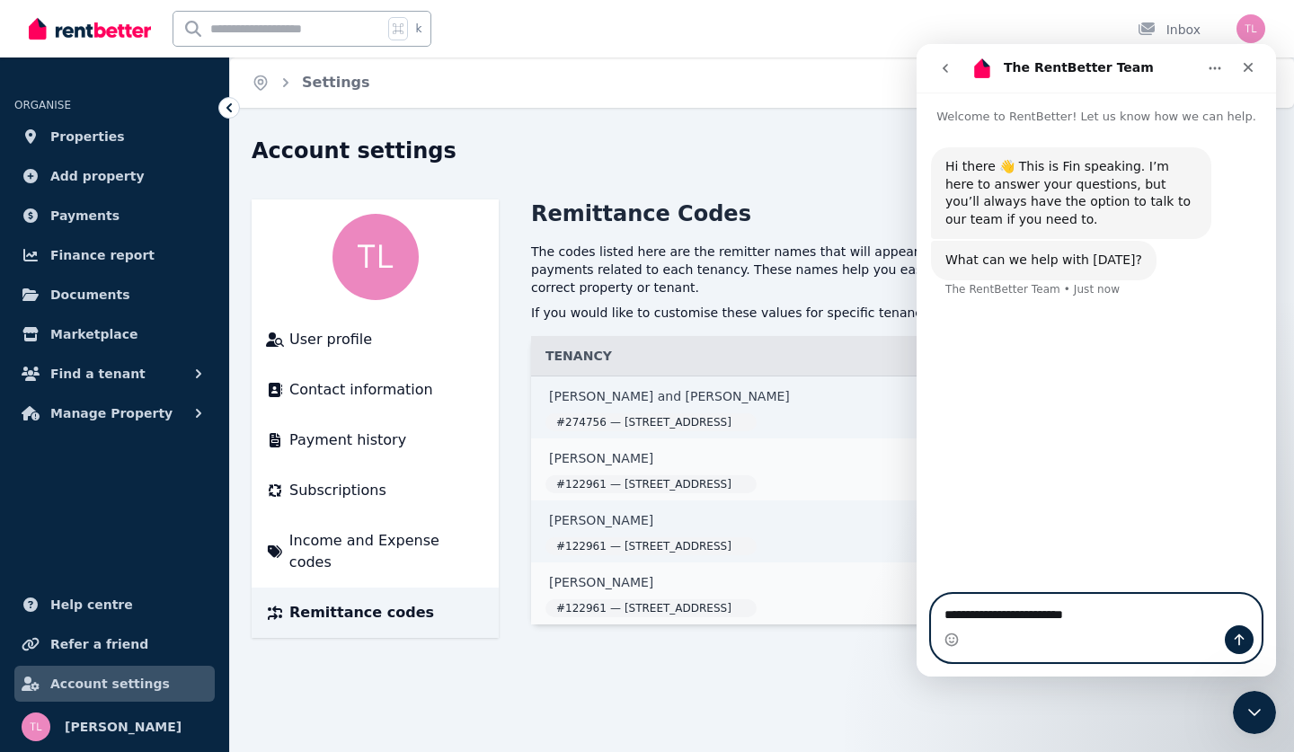
type textarea "**********"
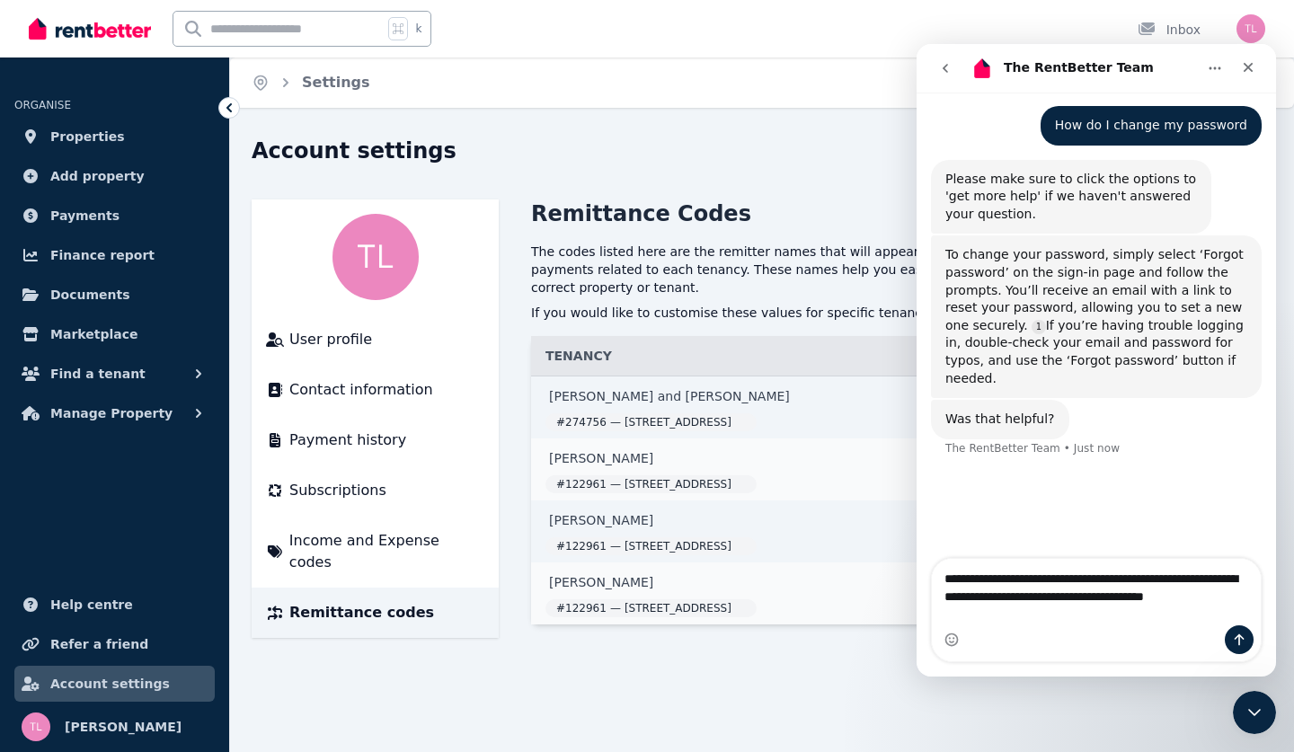
scroll to position [186, 0]
type textarea "**********"
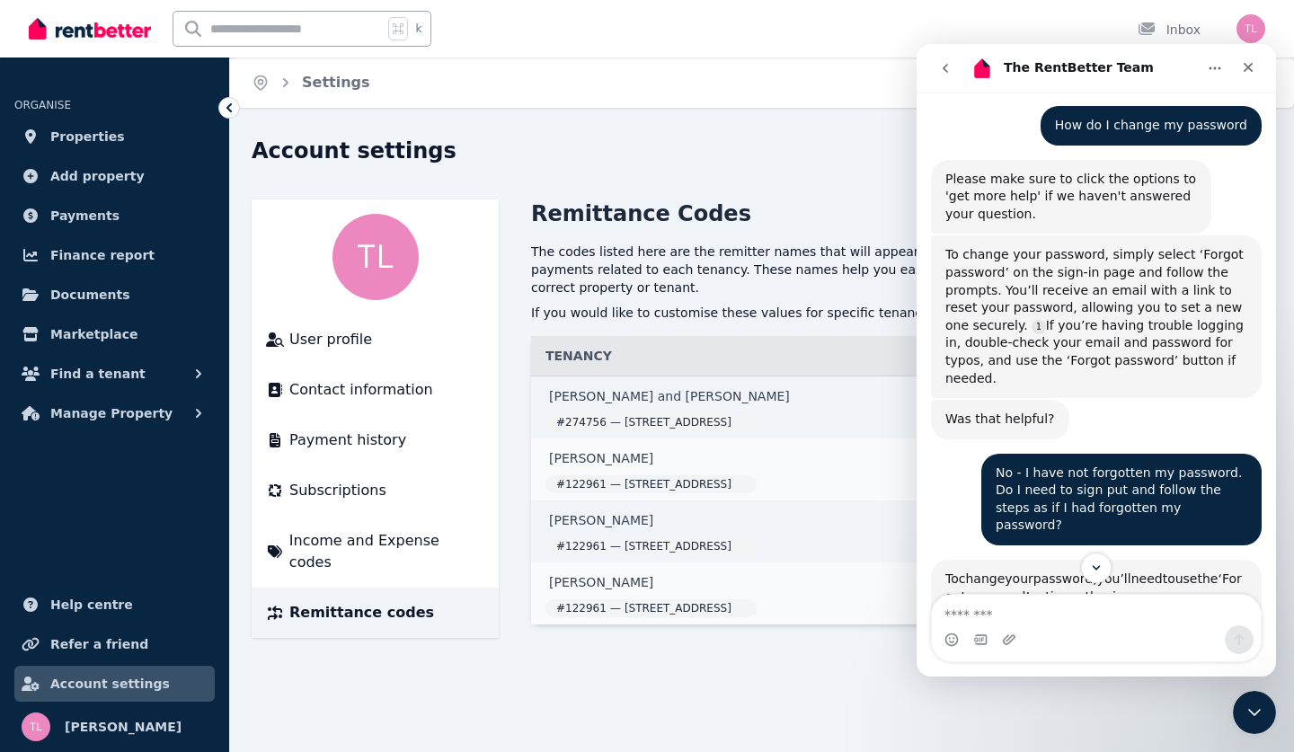
scroll to position [519, 0]
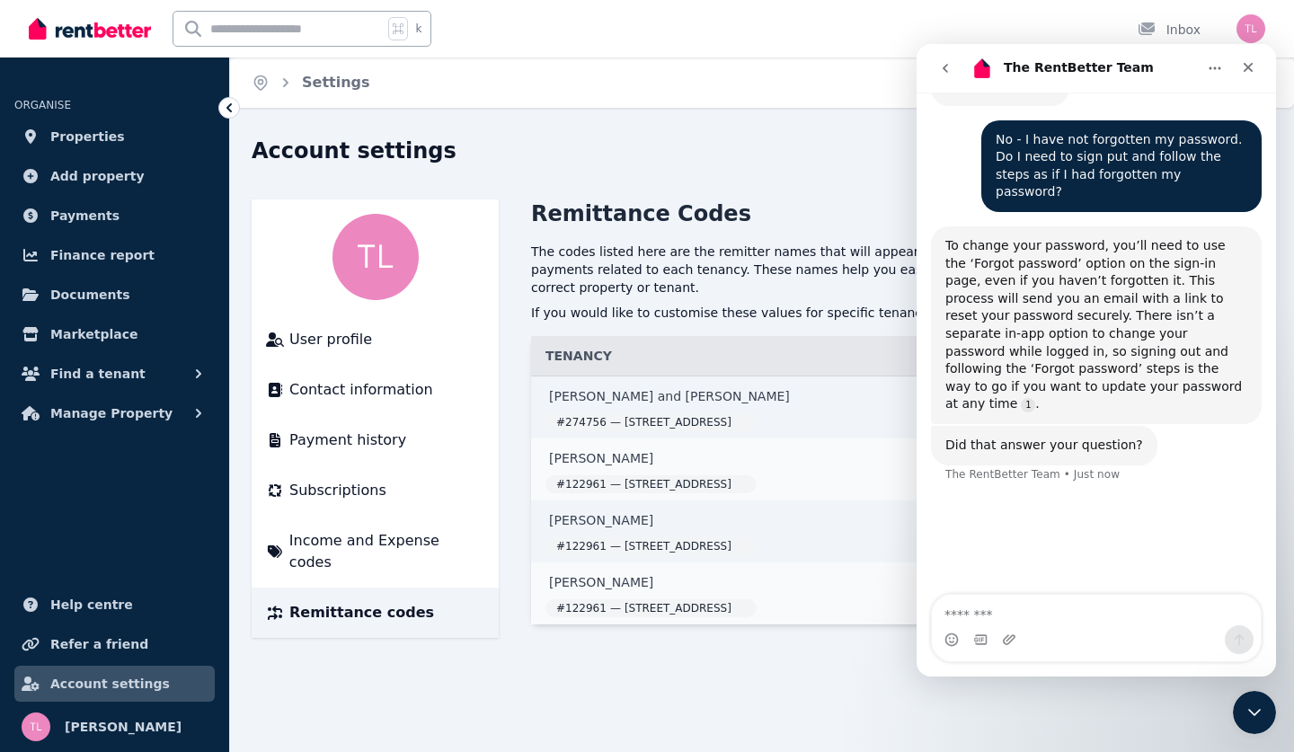
click at [967, 623] on textarea "Message…" at bounding box center [1096, 610] width 329 height 31
type textarea "***"
click at [408, 711] on div "Home Settings Account settings User profile Contact information Payment history…" at bounding box center [647, 376] width 1294 height 752
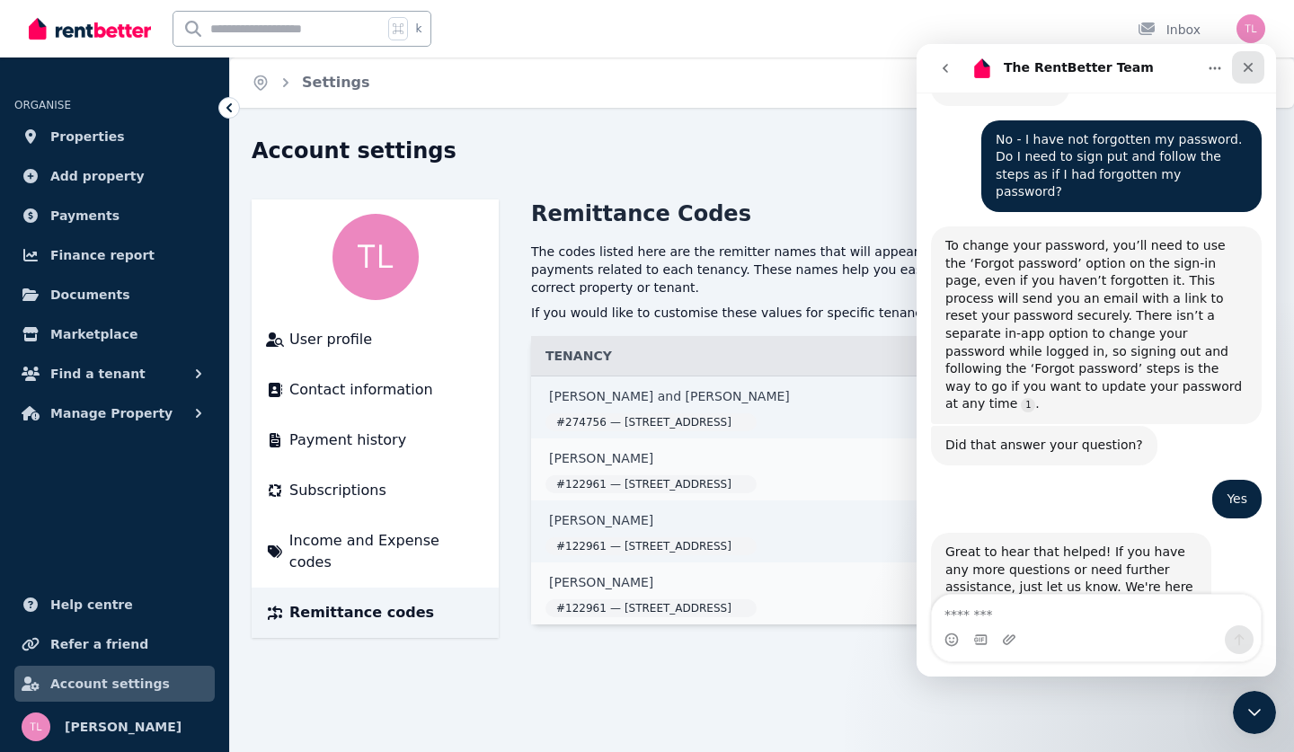
click at [1254, 66] on icon "Close" at bounding box center [1248, 67] width 14 height 14
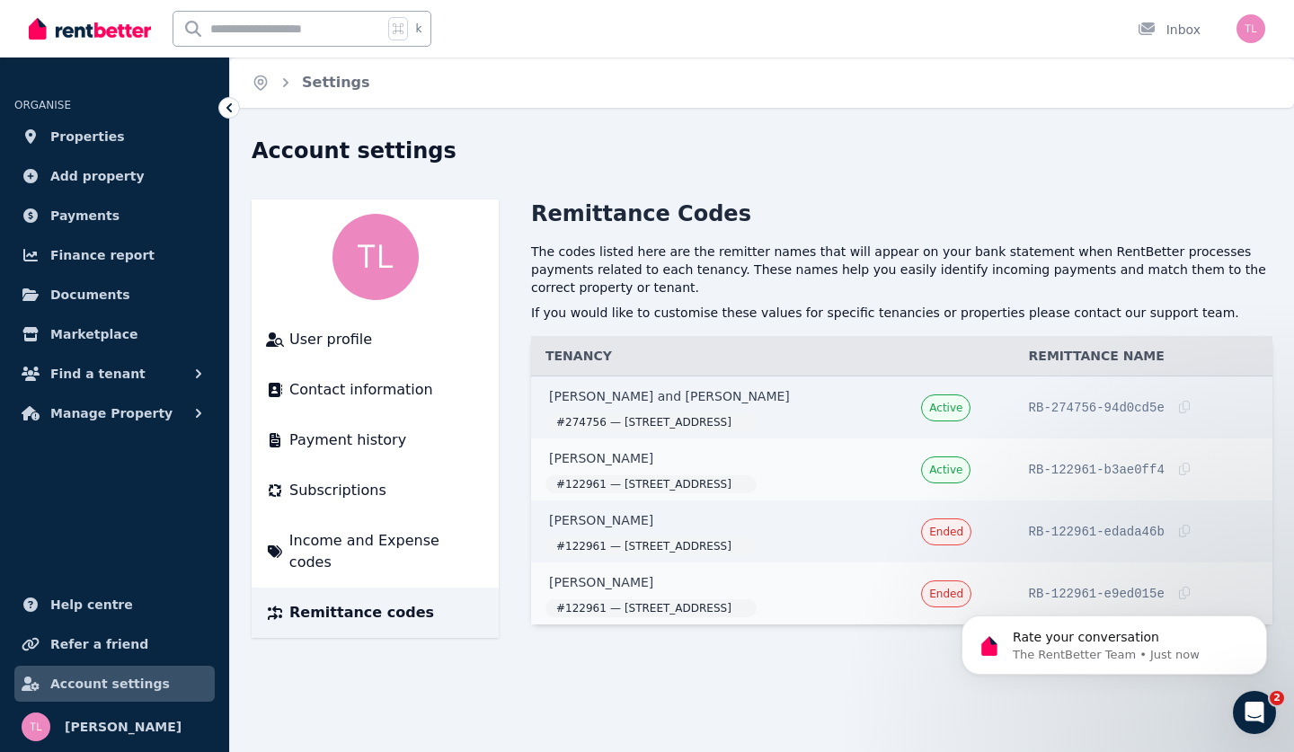
scroll to position [0, 0]
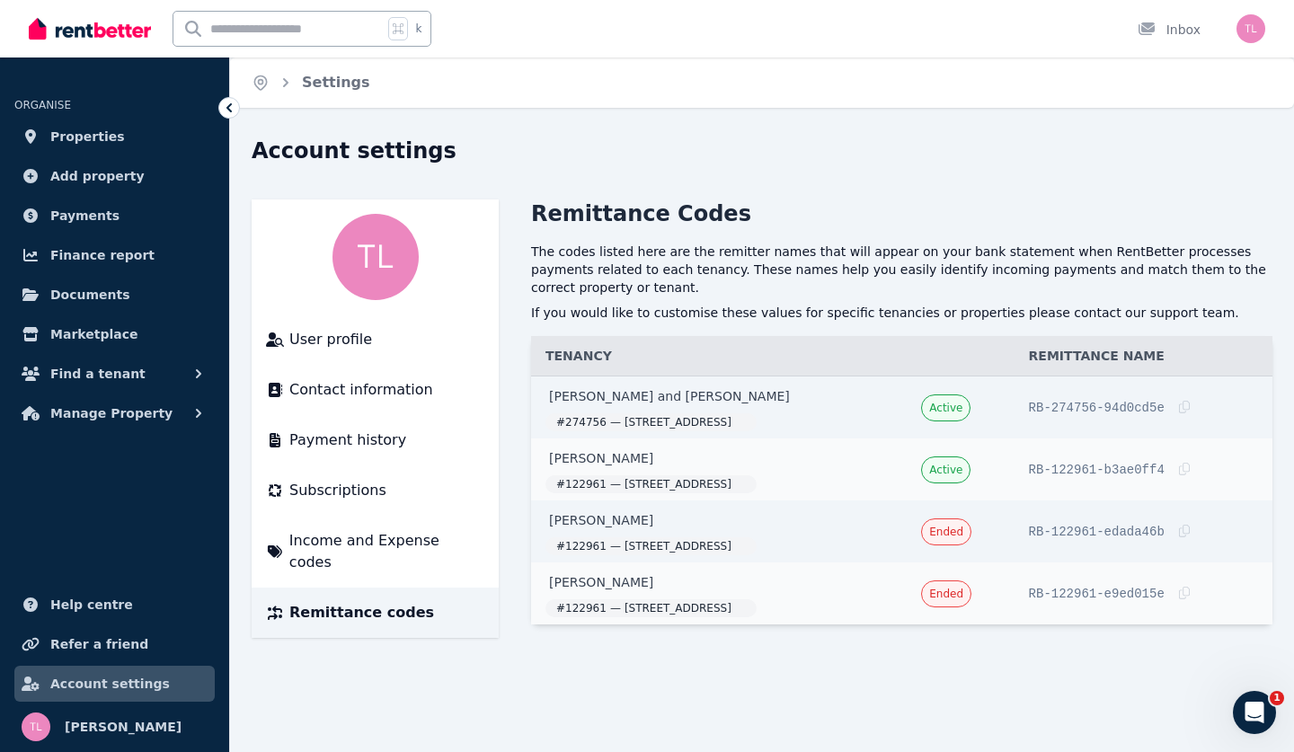
click at [1248, 36] on img "button" at bounding box center [1250, 28] width 29 height 29
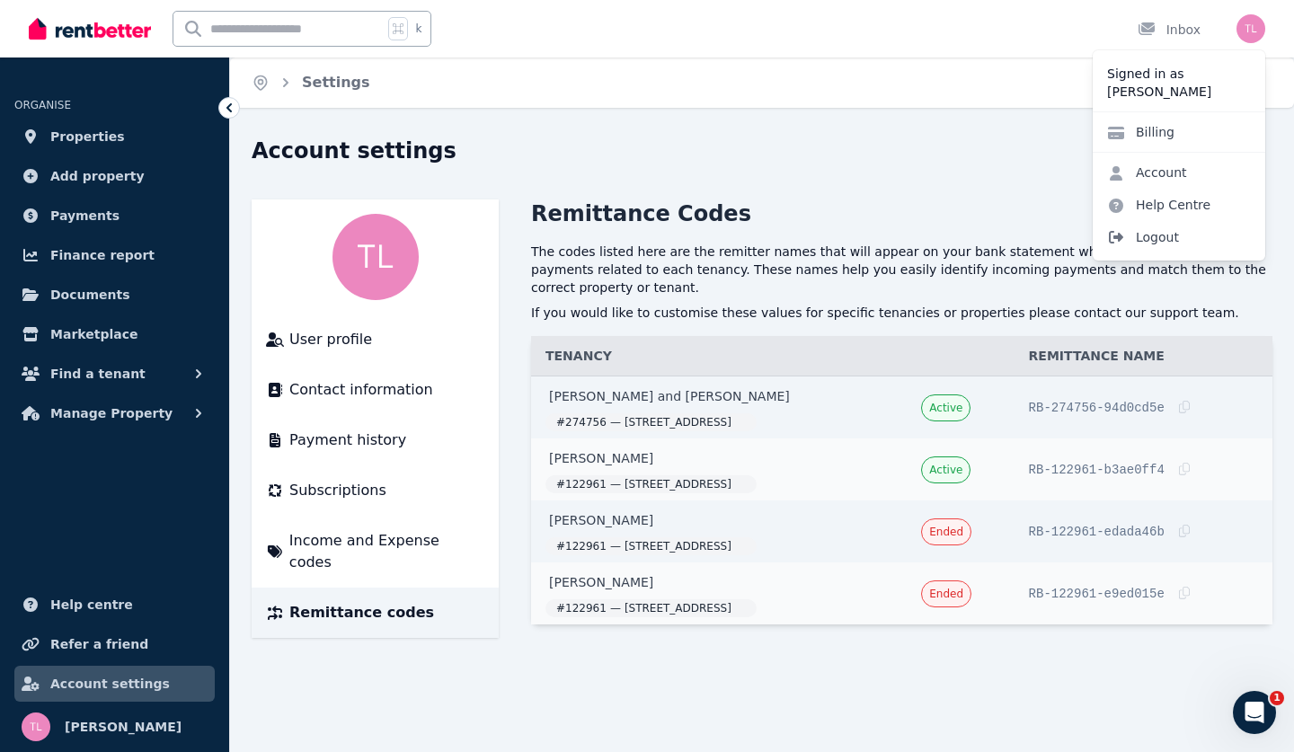
click at [1152, 239] on span "Logout" at bounding box center [1178, 237] width 172 height 32
